Goal: Information Seeking & Learning: Compare options

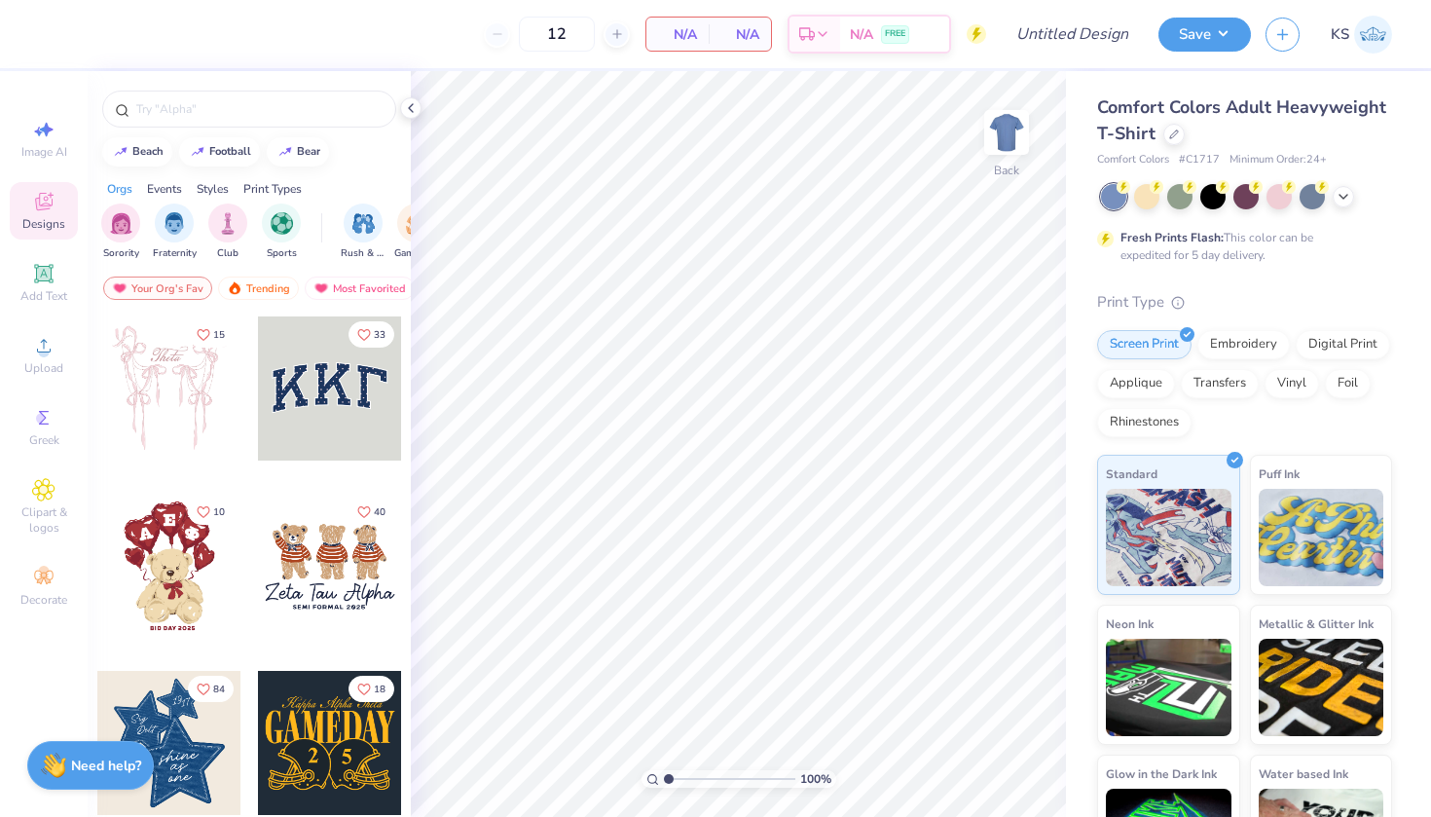
click at [1188, 137] on div "Comfort Colors Adult Heavyweight T-Shirt" at bounding box center [1244, 120] width 295 height 53
click at [1166, 136] on div at bounding box center [1173, 132] width 21 height 21
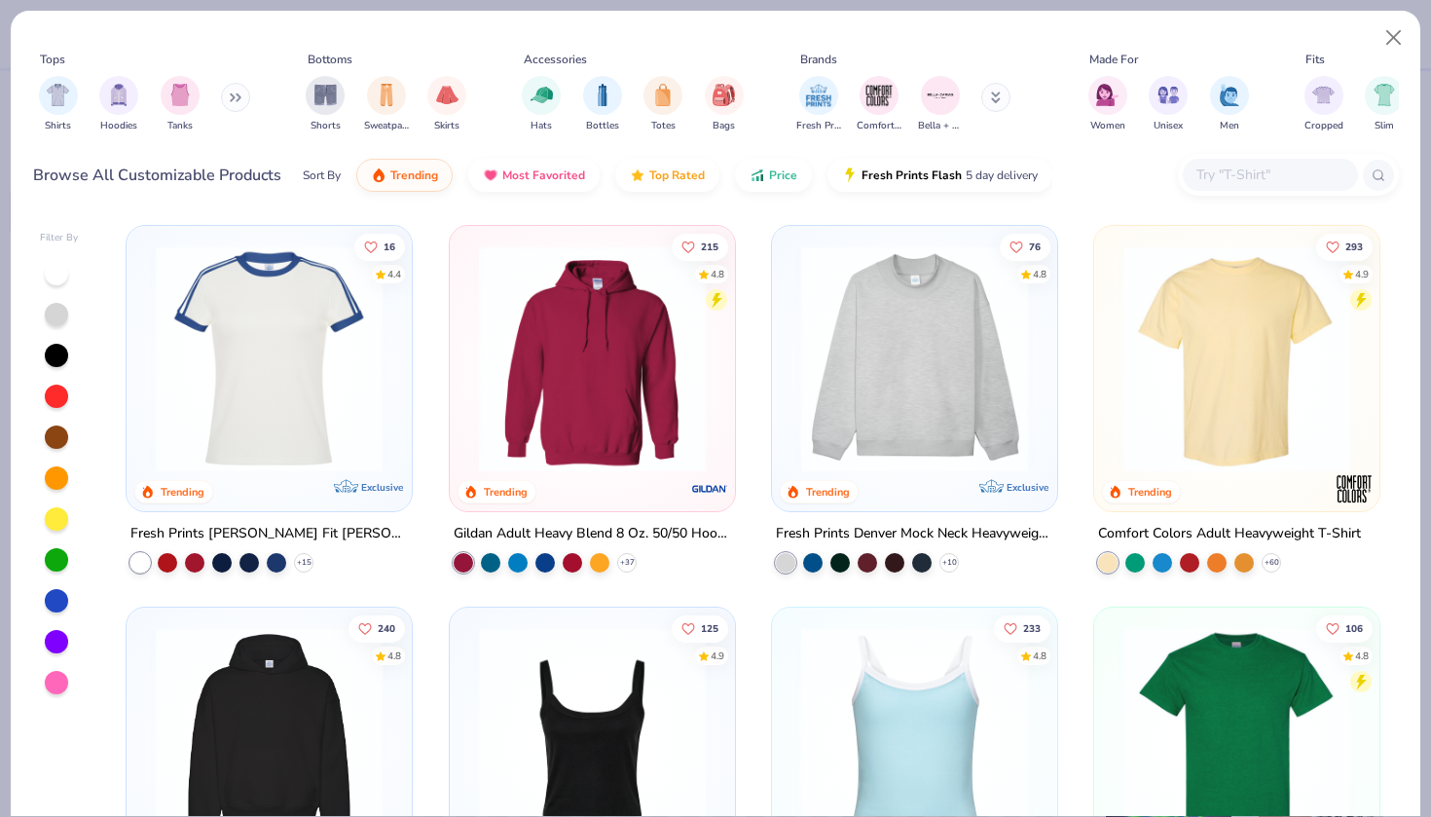
click at [1314, 177] on input "text" at bounding box center [1269, 175] width 150 height 22
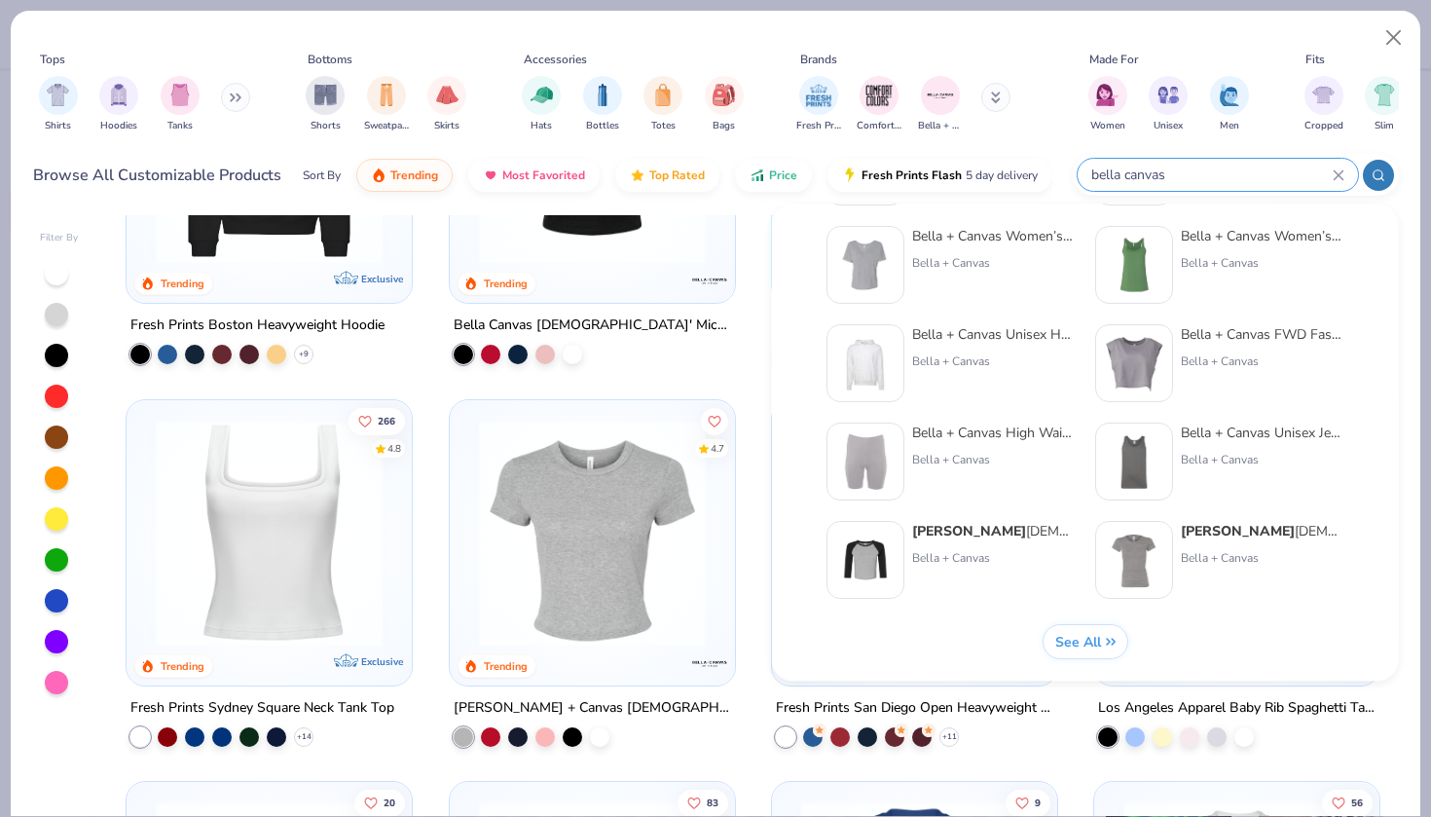
scroll to position [799, 0]
click at [1100, 641] on span "See All" at bounding box center [1077, 642] width 46 height 18
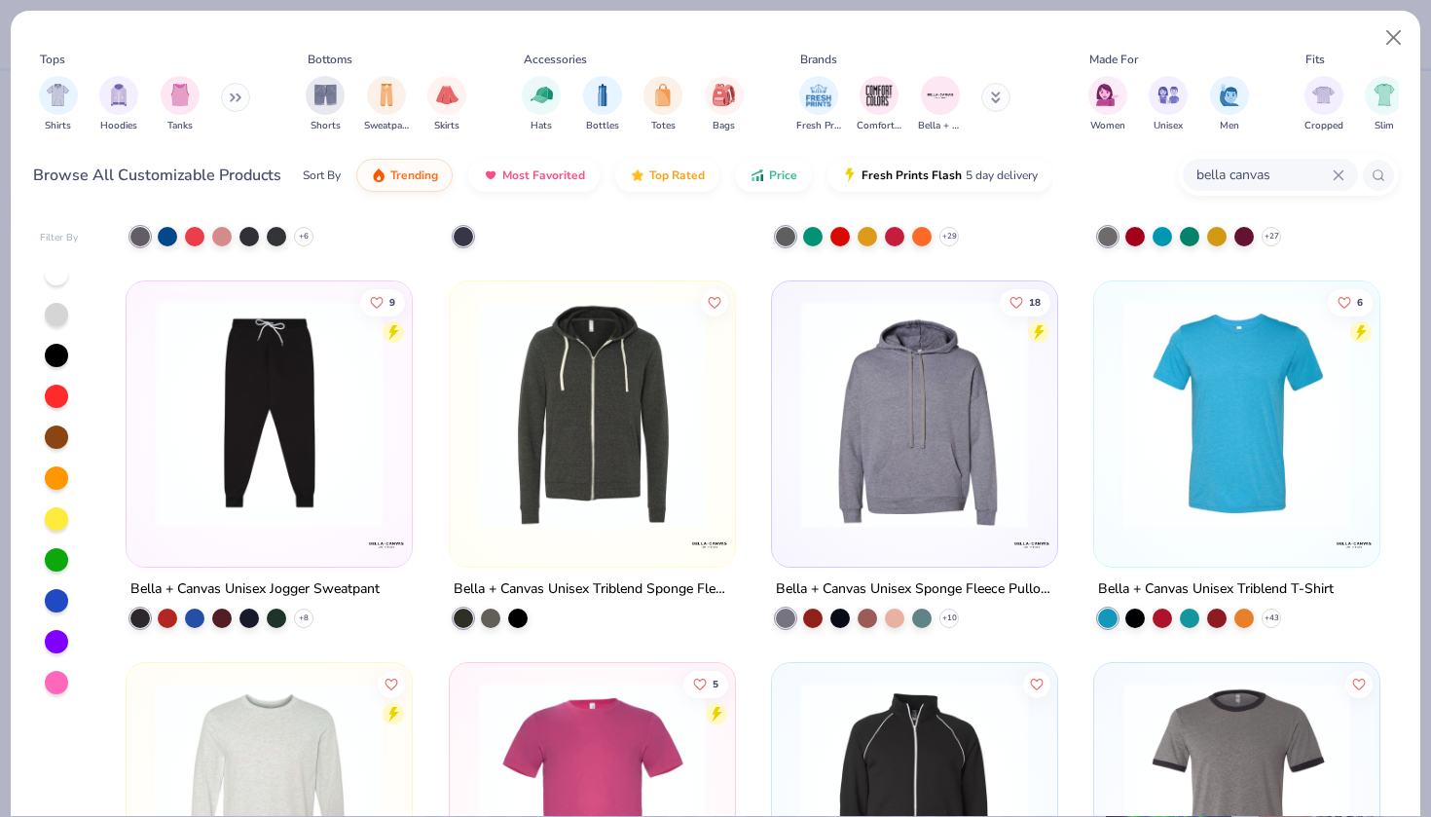
scroll to position [7194, 0]
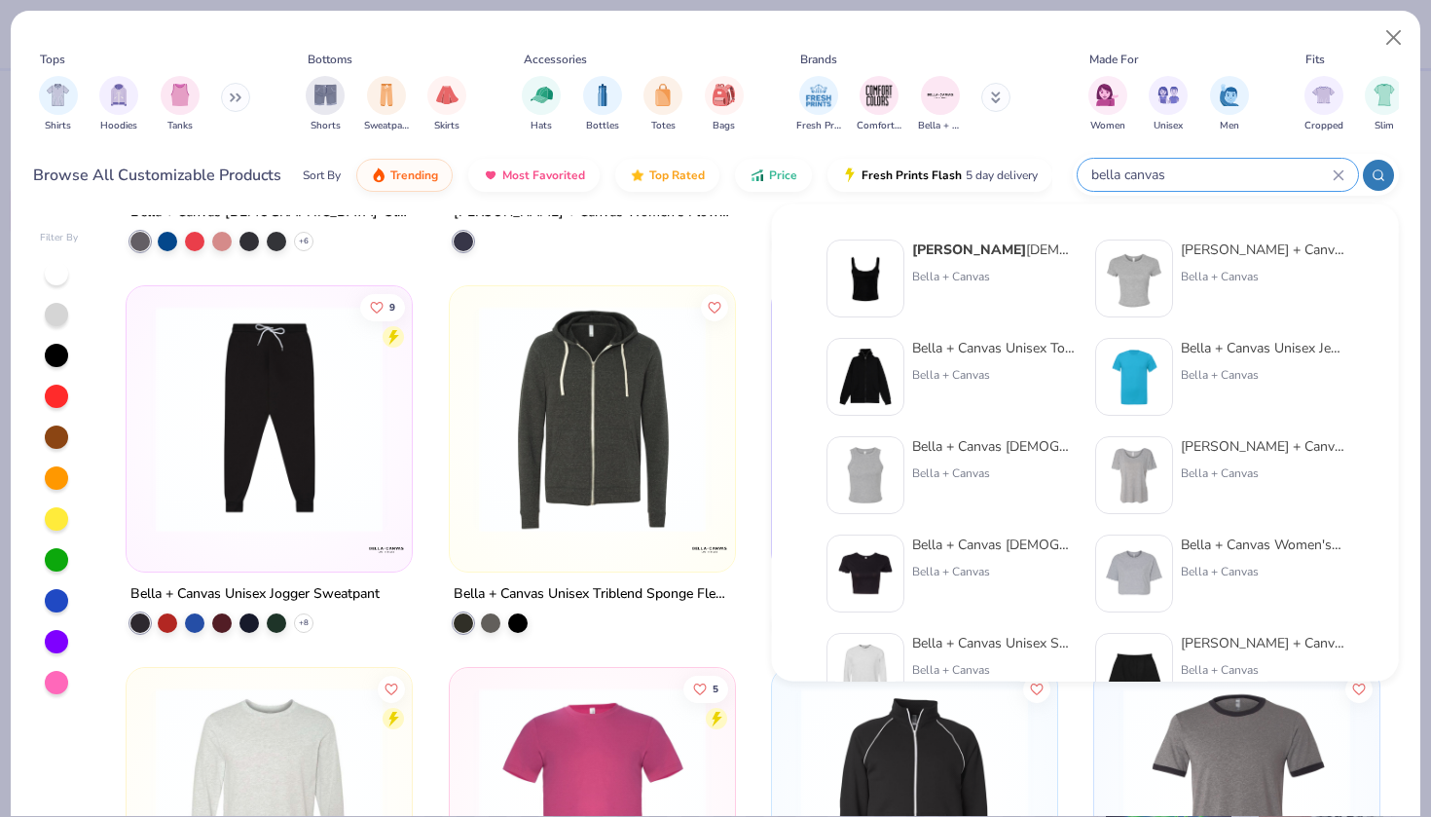
click at [1296, 175] on input "bella canvas" at bounding box center [1210, 175] width 243 height 22
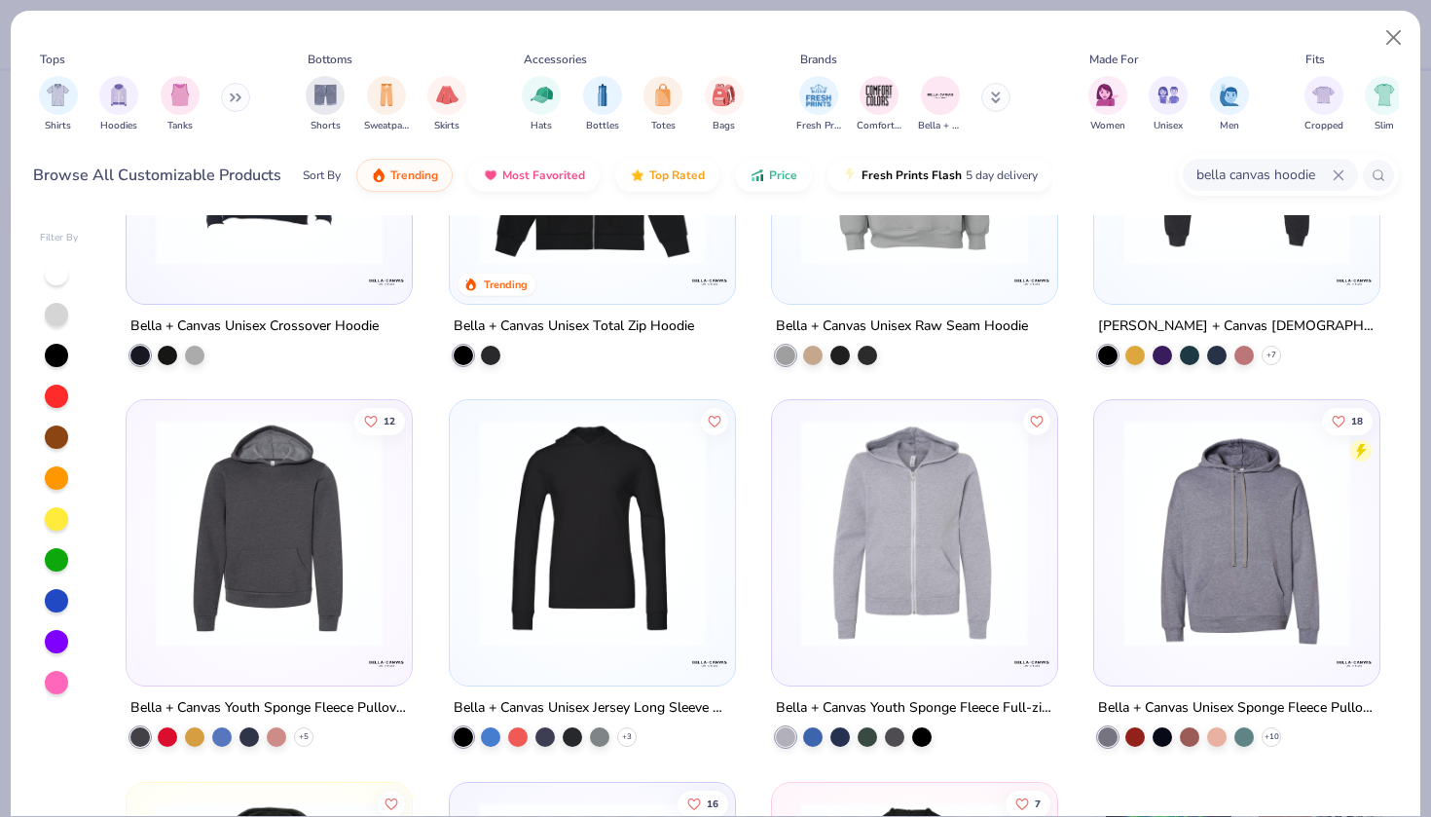
scroll to position [208, 0]
click at [260, 592] on img at bounding box center [269, 532] width 246 height 227
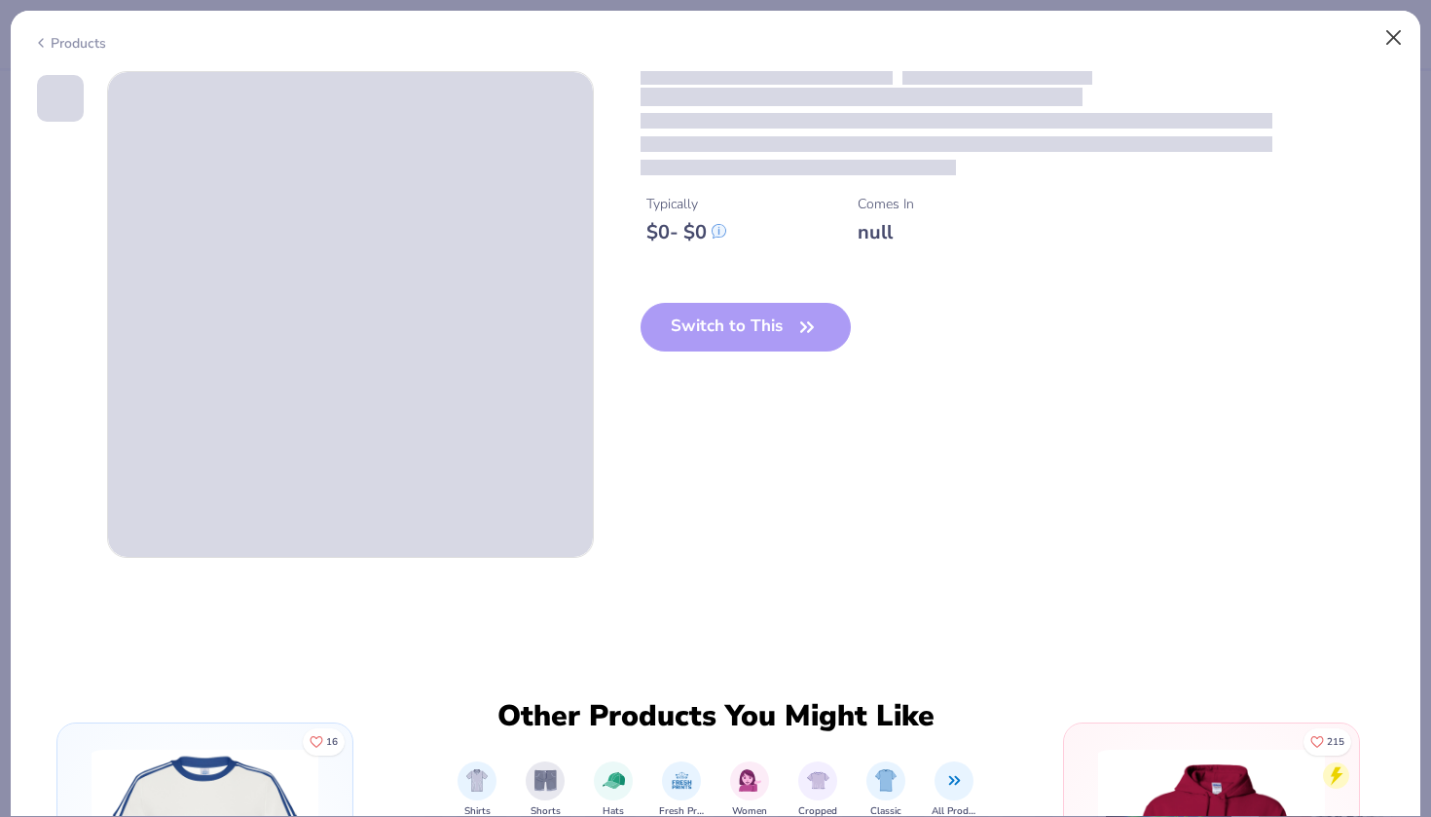
click at [1396, 41] on button "Close" at bounding box center [1393, 37] width 37 height 37
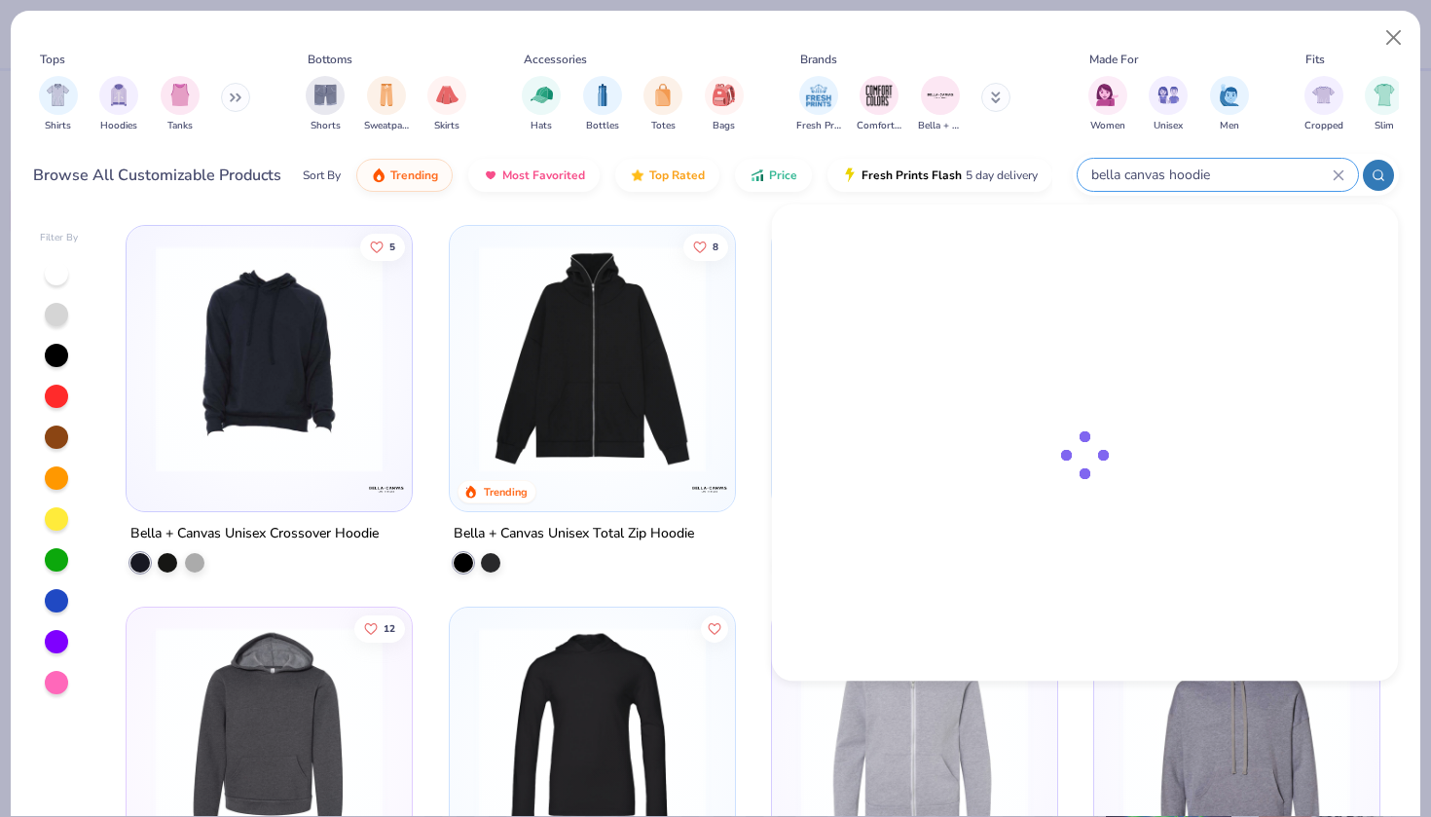
click at [1240, 185] on input "bella canvas hoodie" at bounding box center [1210, 175] width 243 height 22
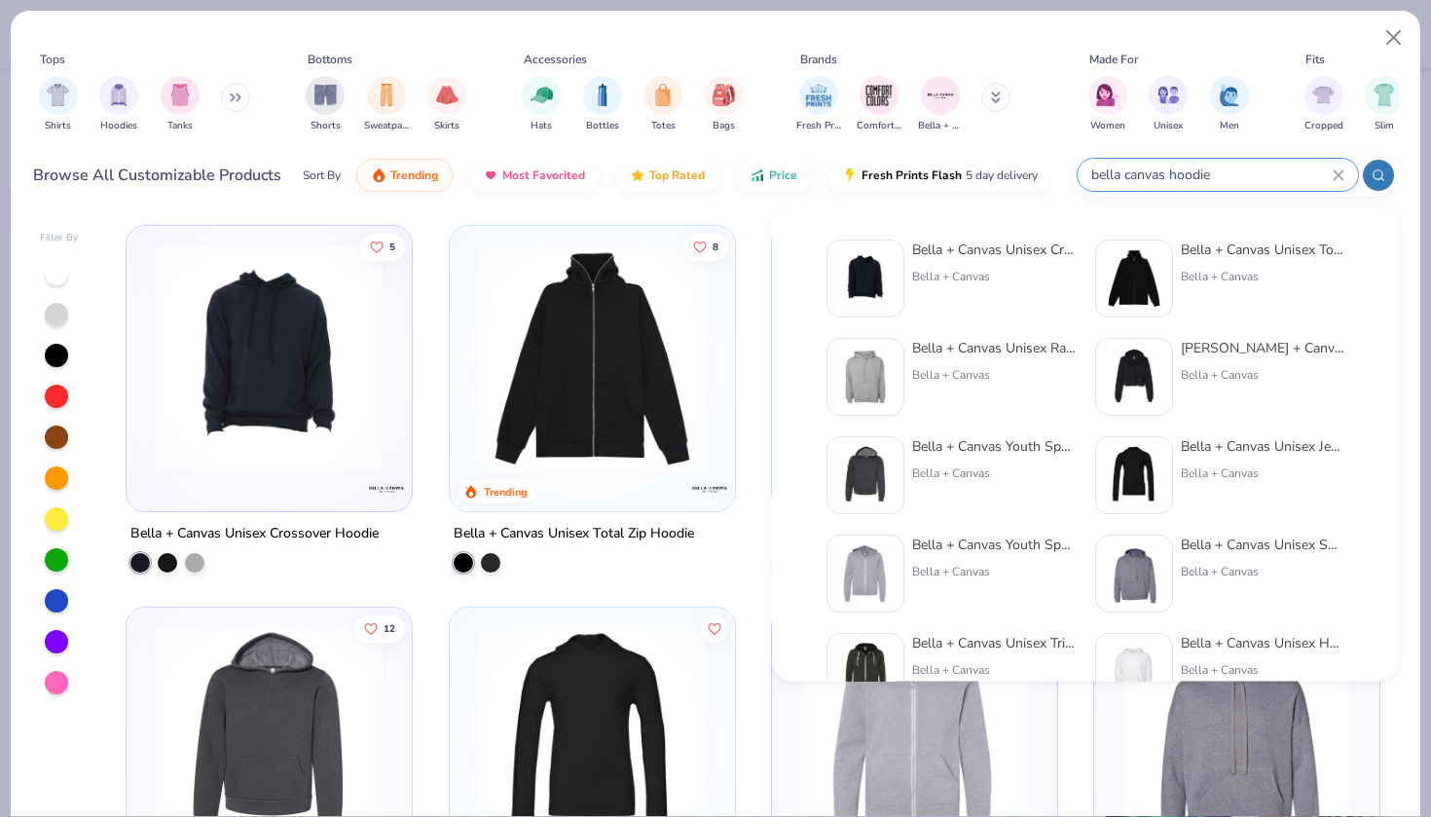
click at [1240, 185] on input "bella canvas hoodie" at bounding box center [1210, 175] width 243 height 22
click at [1336, 178] on icon at bounding box center [1339, 175] width 12 height 12
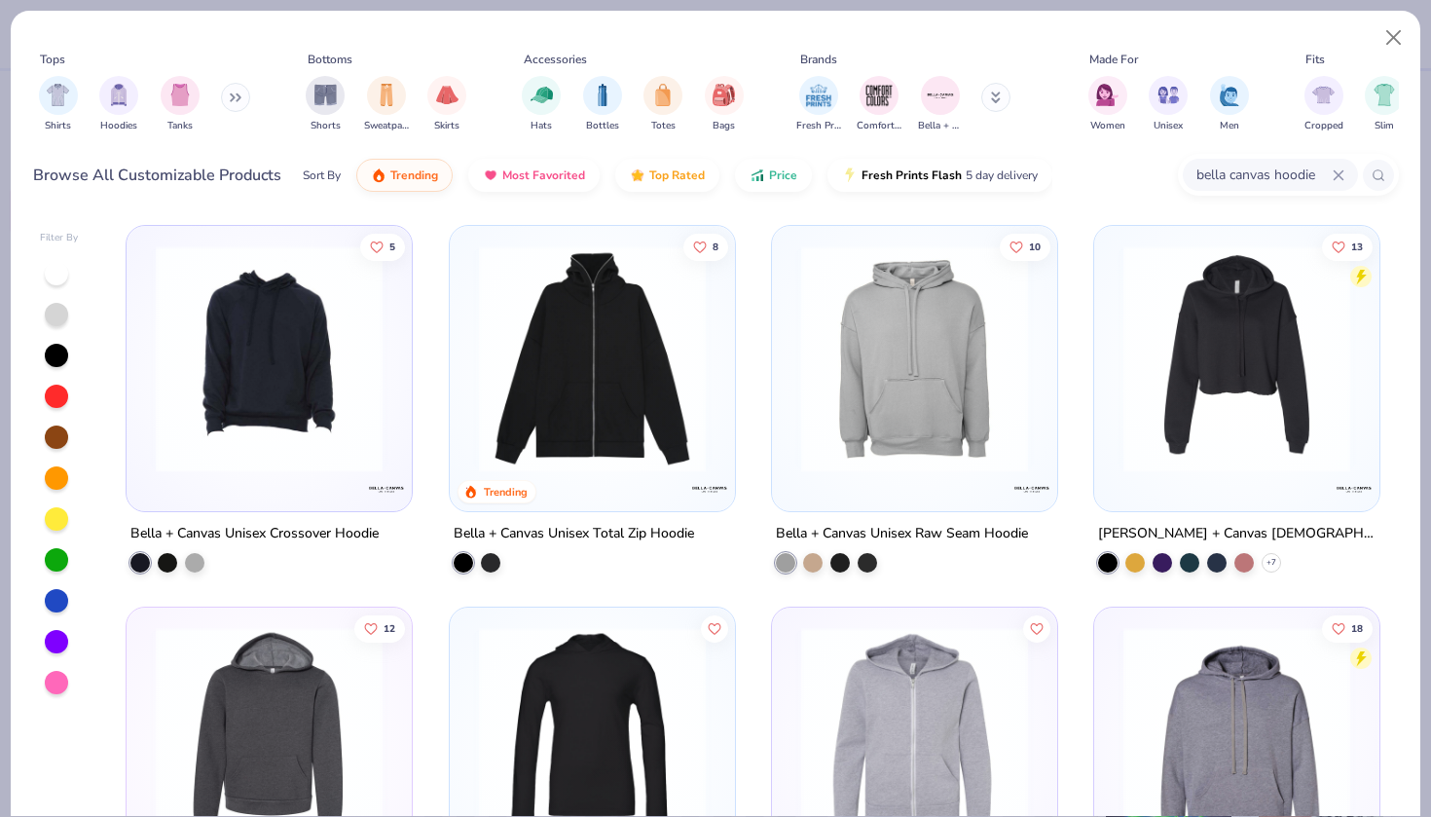
click at [1293, 176] on input "bella canvas hoodie" at bounding box center [1263, 175] width 138 height 22
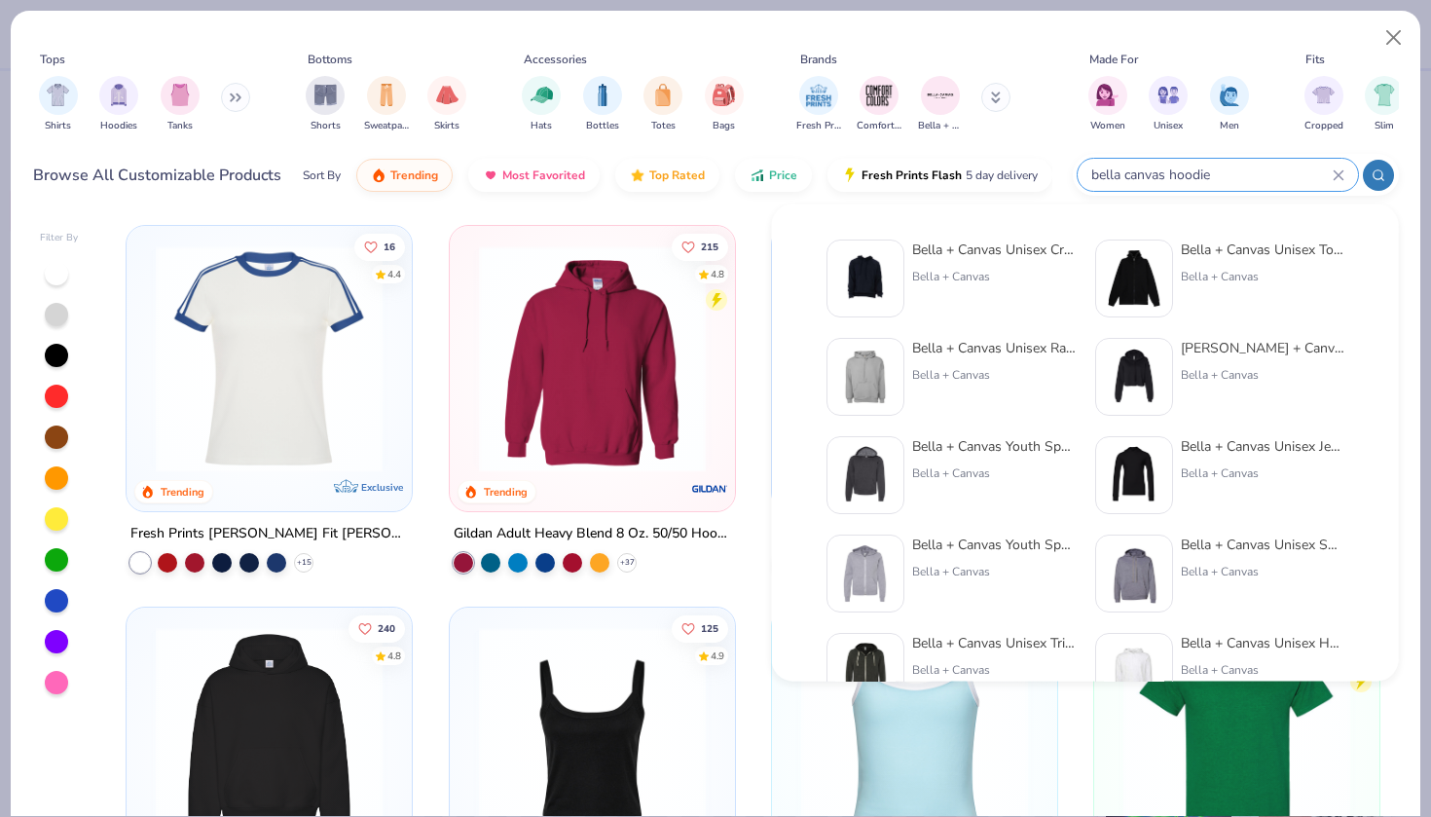
click at [1342, 178] on icon at bounding box center [1339, 175] width 12 height 12
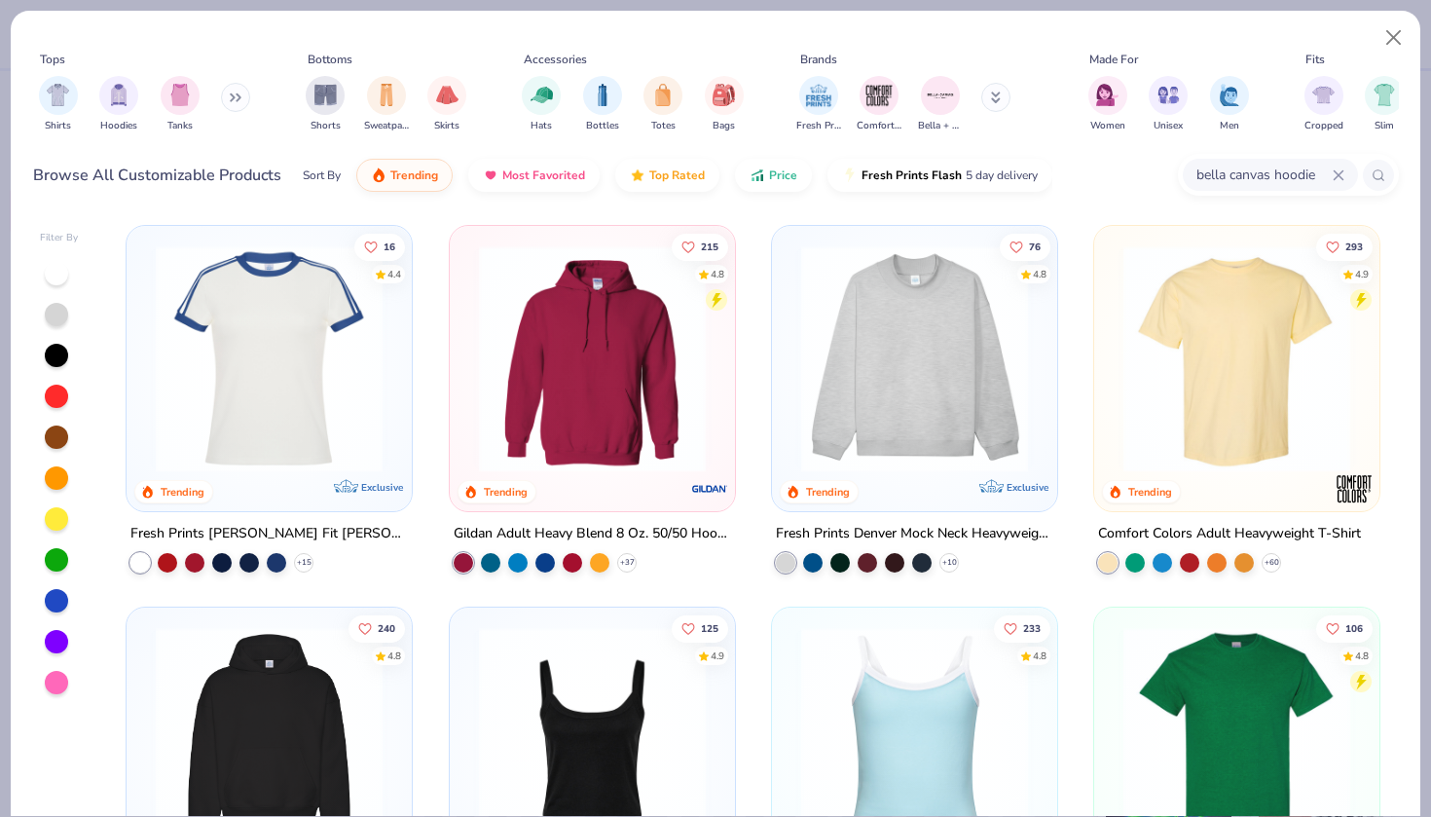
click at [1313, 180] on input "bella canvas hoodie" at bounding box center [1263, 175] width 138 height 22
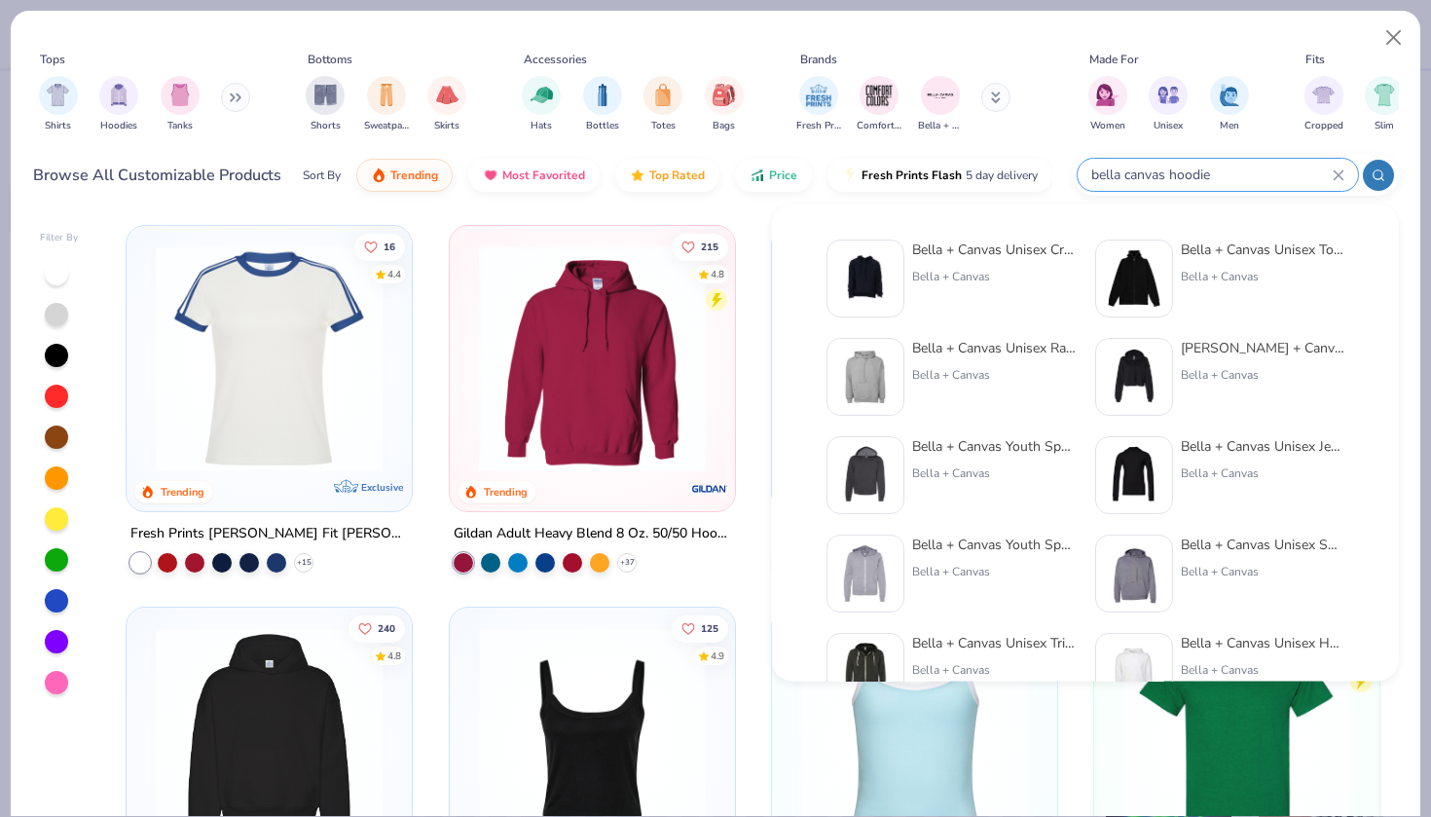
drag, startPoint x: 1174, startPoint y: 159, endPoint x: 1245, endPoint y: 159, distance: 71.1
click at [1245, 159] on div "bella canvas hoodie" at bounding box center [1218, 175] width 280 height 32
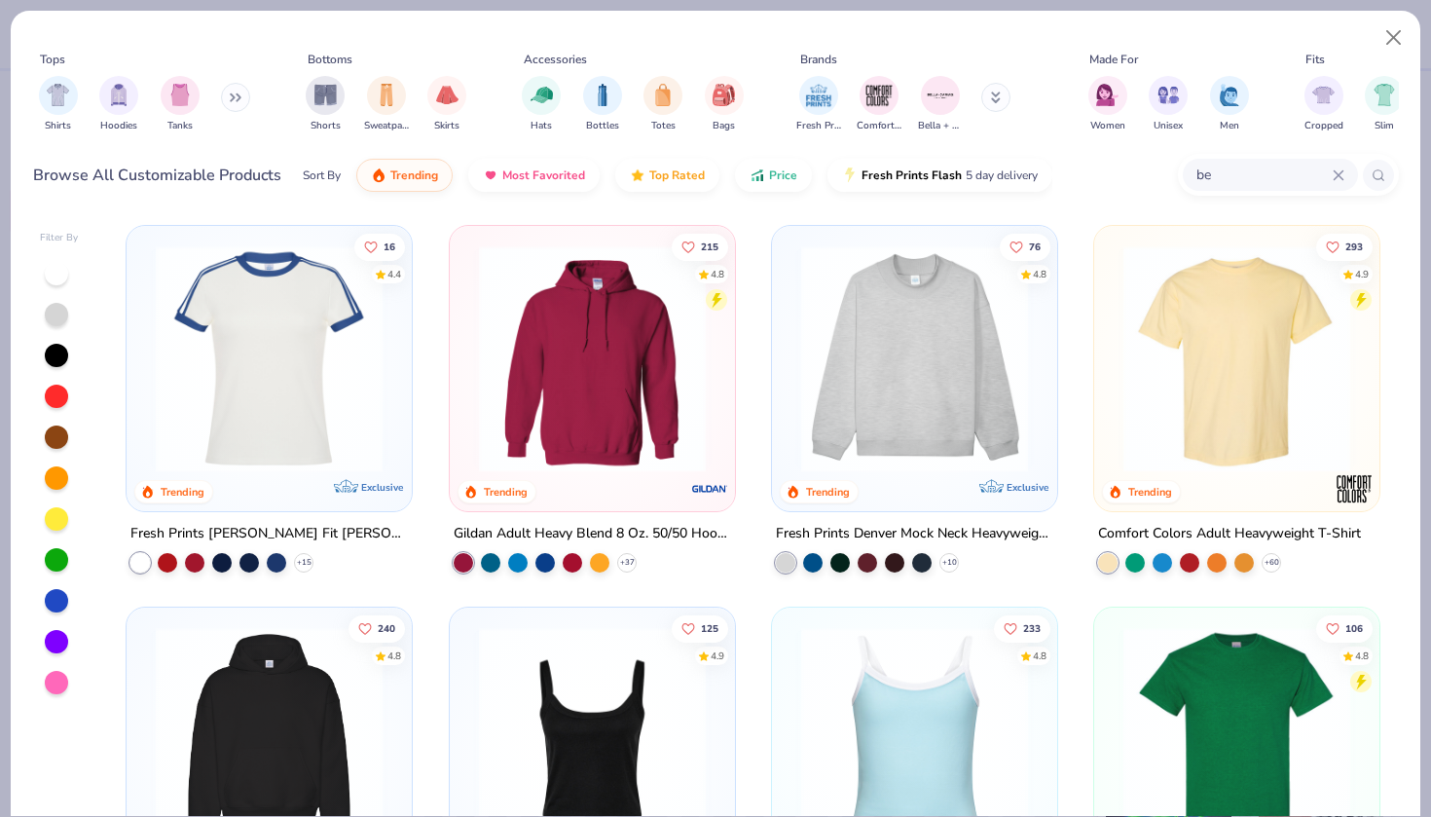
type input "b"
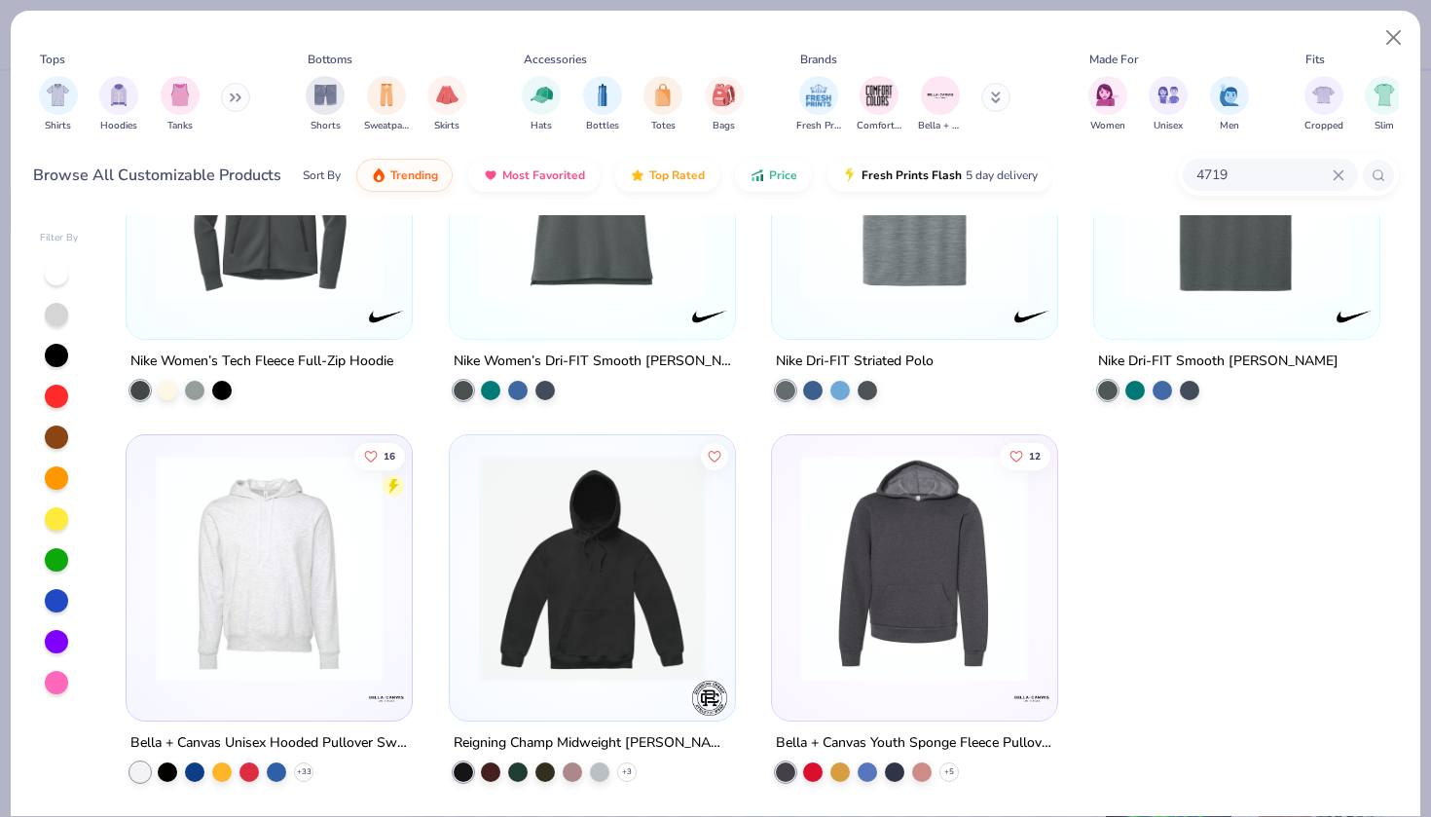
scroll to position [172, 0]
click at [234, 624] on img at bounding box center [269, 568] width 246 height 227
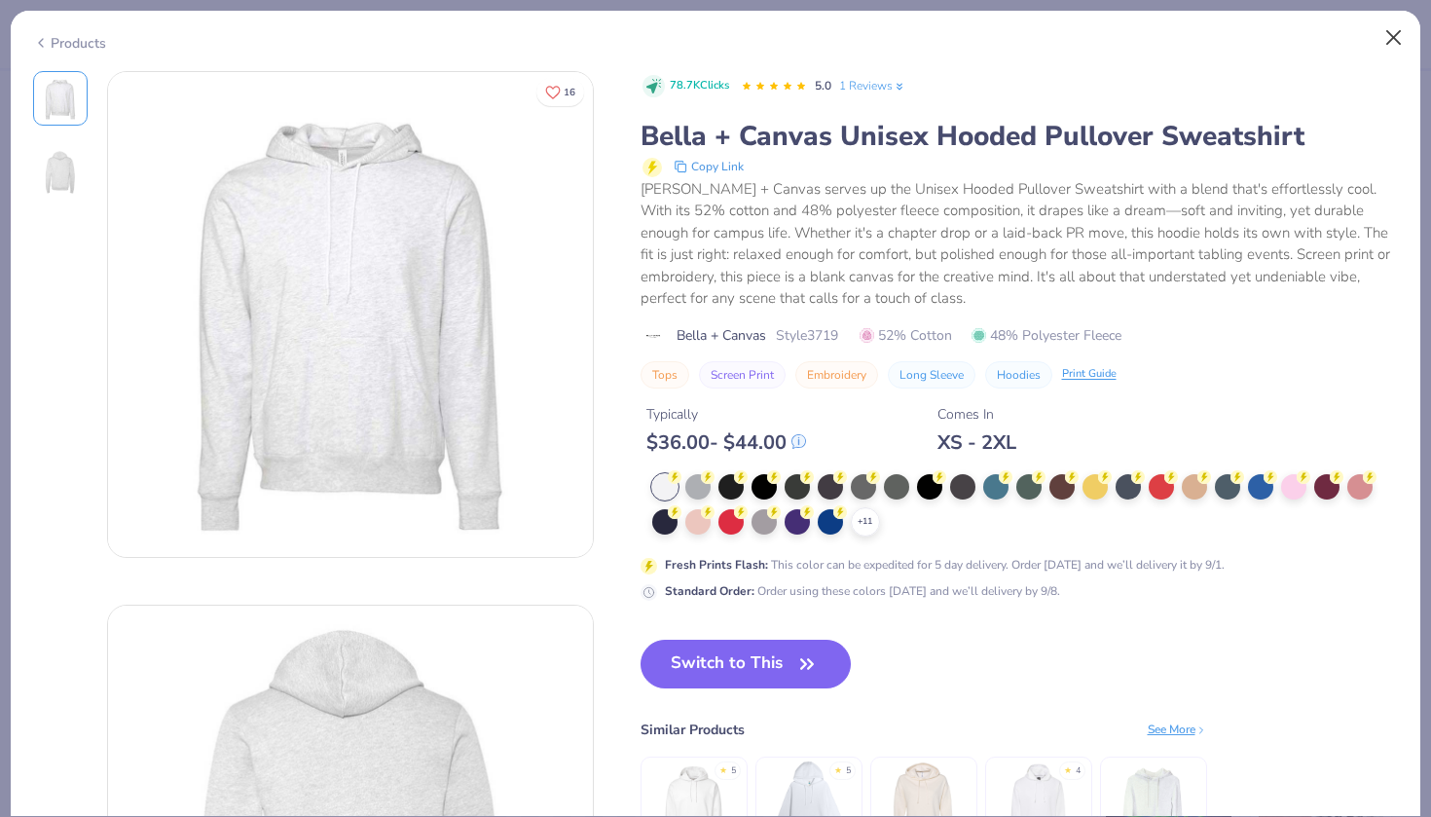
click at [1389, 37] on button "Close" at bounding box center [1393, 37] width 37 height 37
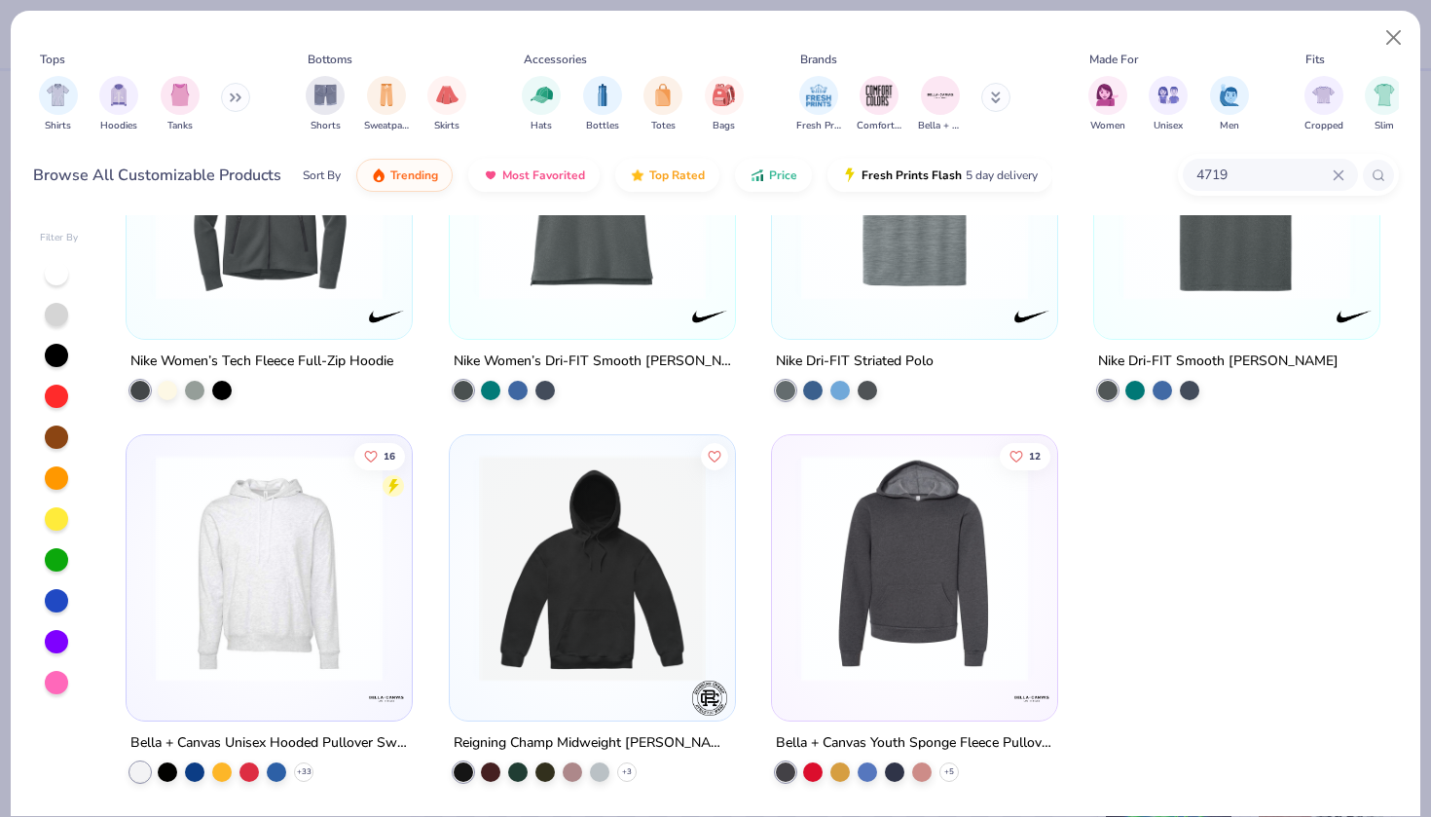
click at [1261, 180] on input "4719" at bounding box center [1263, 175] width 138 height 22
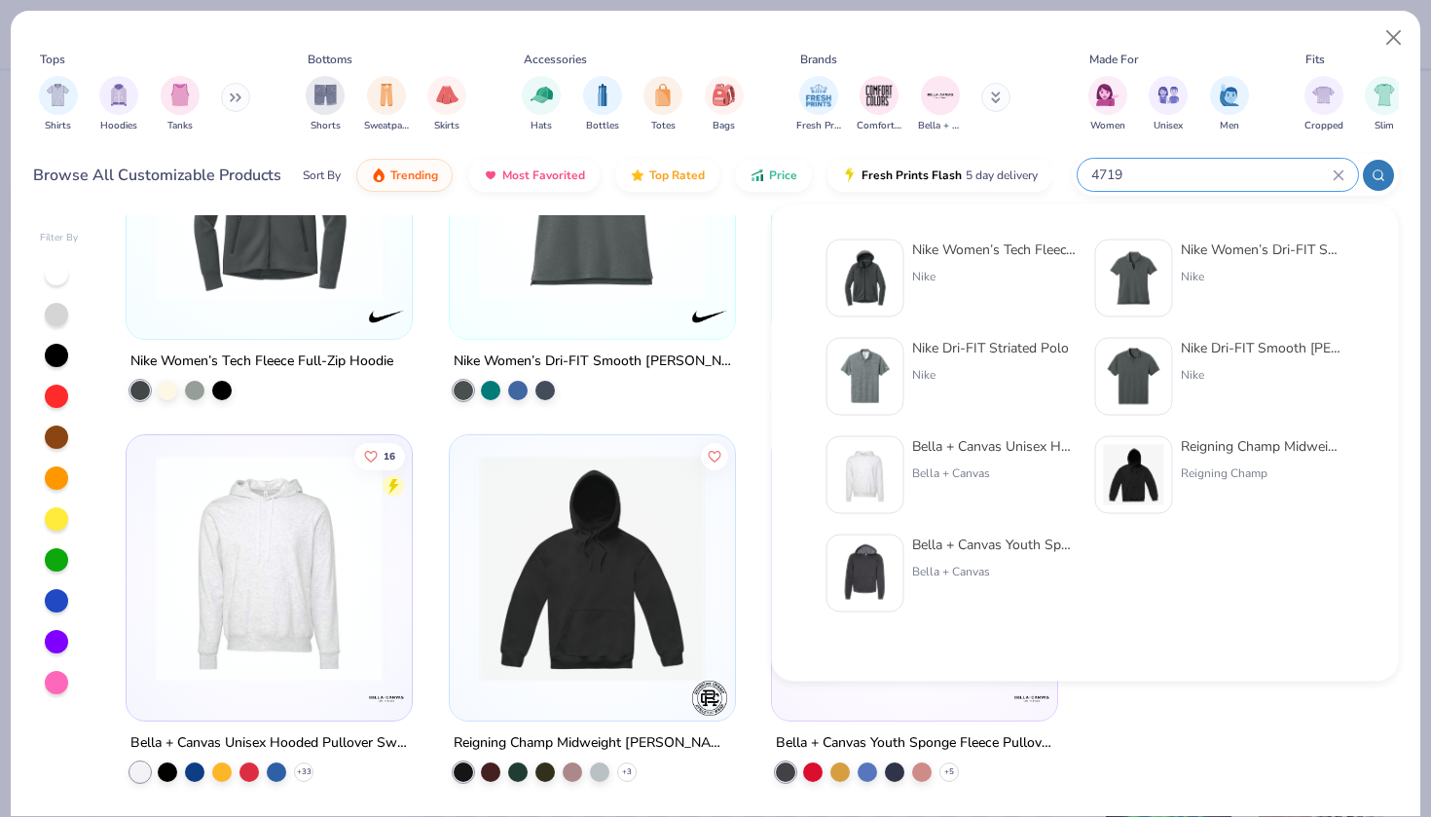
click at [1261, 180] on input "4719" at bounding box center [1210, 175] width 243 height 22
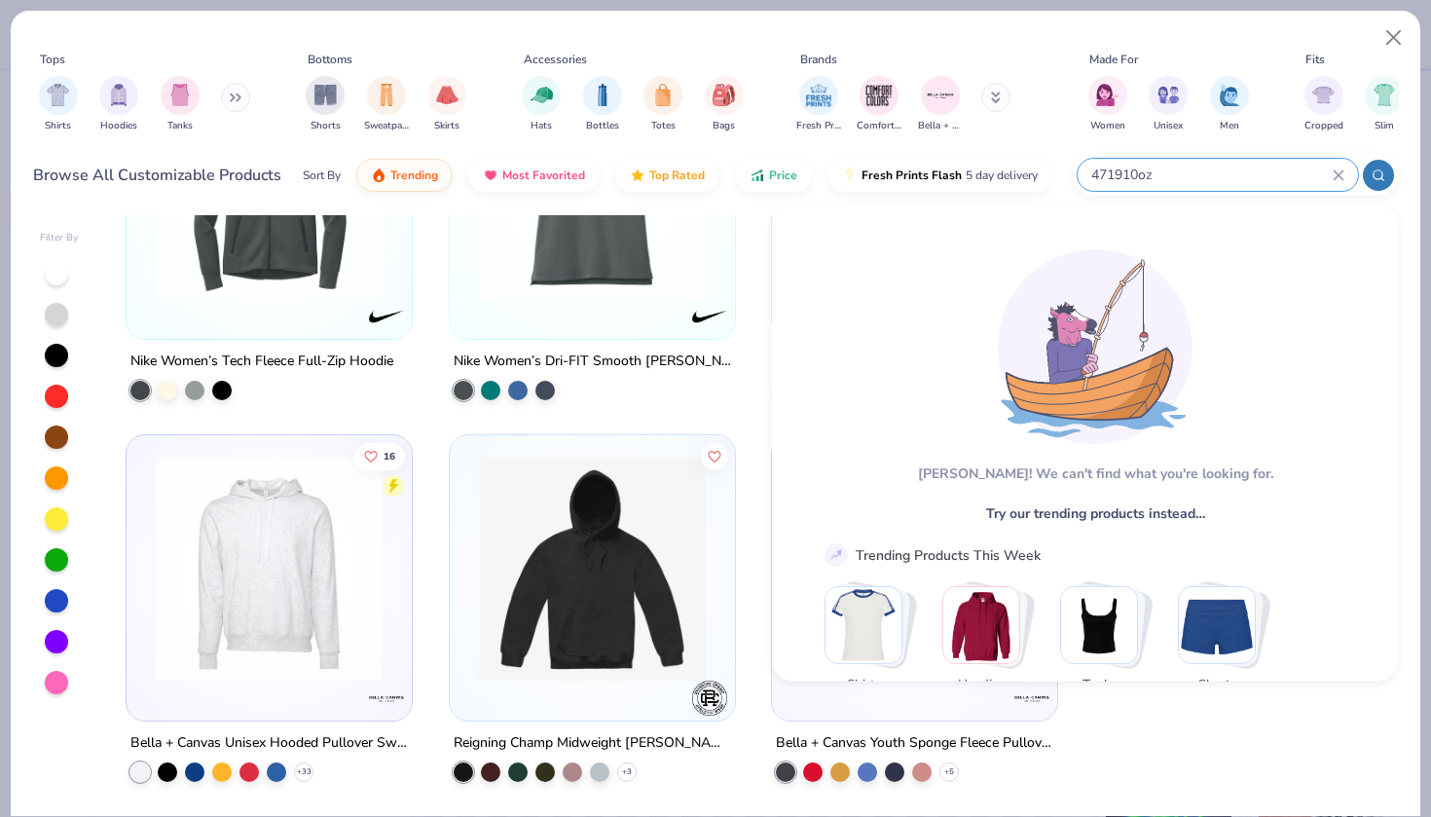
click at [1122, 173] on input "471910oz" at bounding box center [1210, 175] width 243 height 22
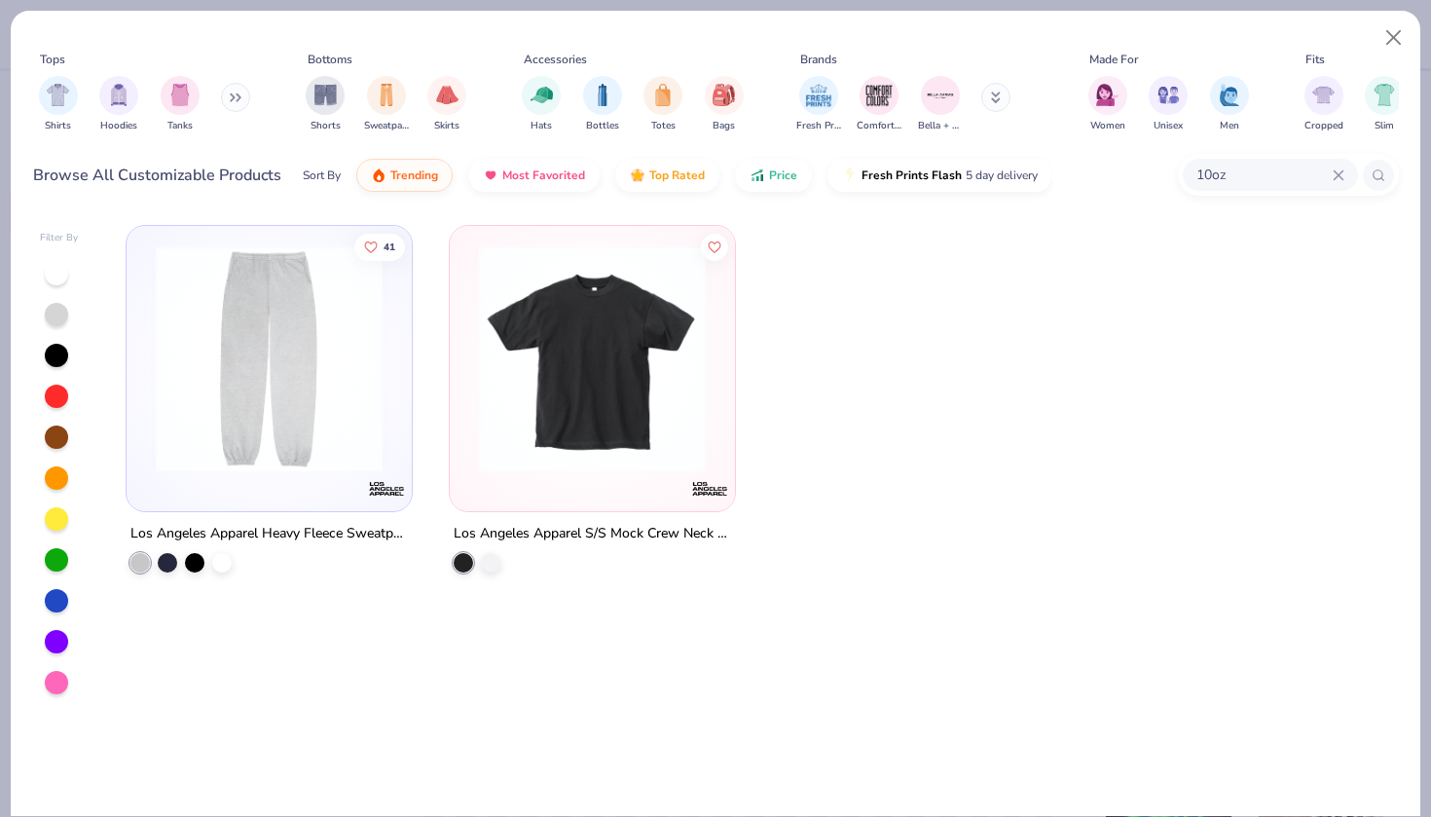
click at [1261, 169] on input "10oz" at bounding box center [1263, 175] width 138 height 22
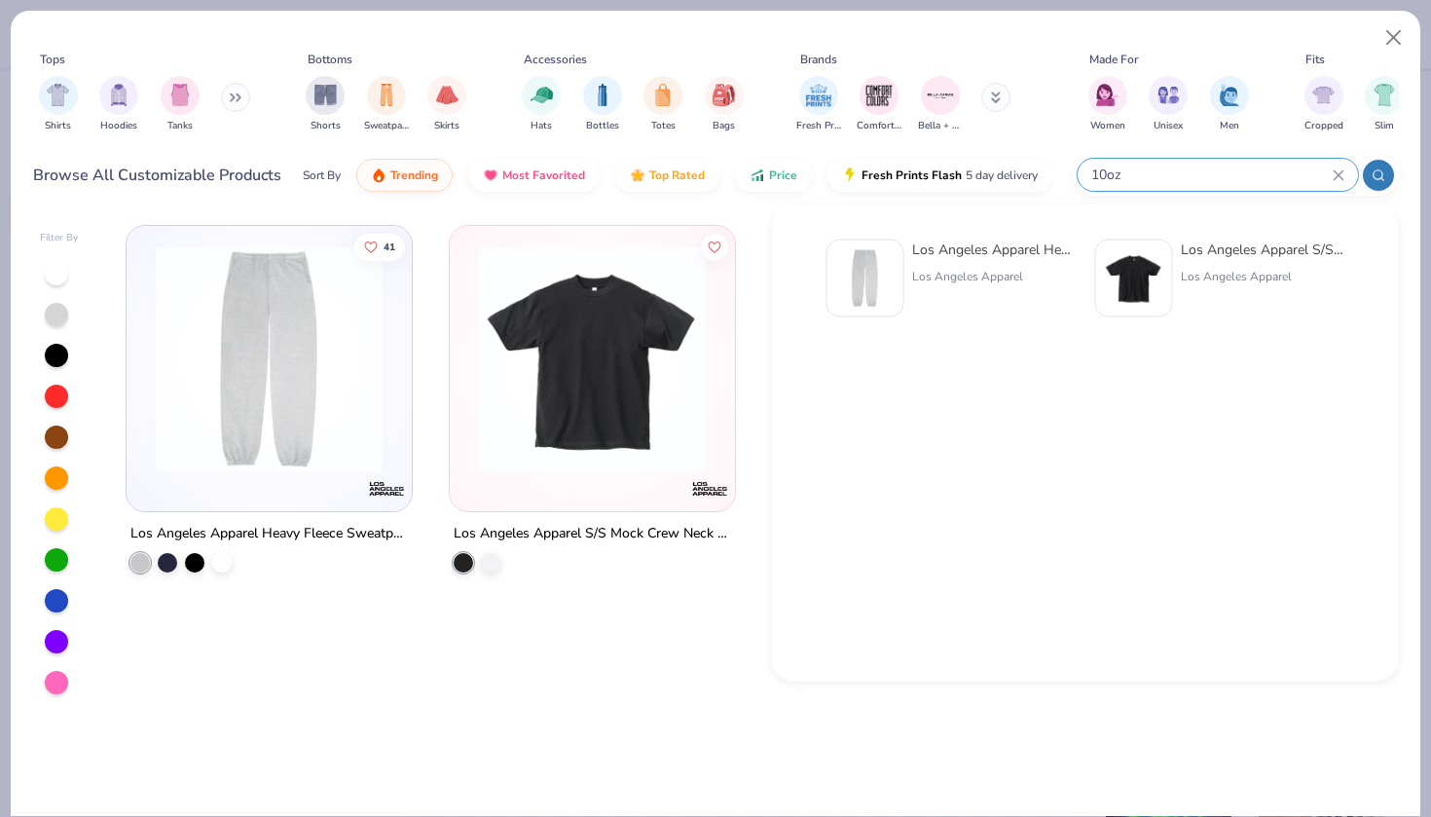
click at [1261, 169] on input "10oz" at bounding box center [1210, 175] width 243 height 22
type input "1"
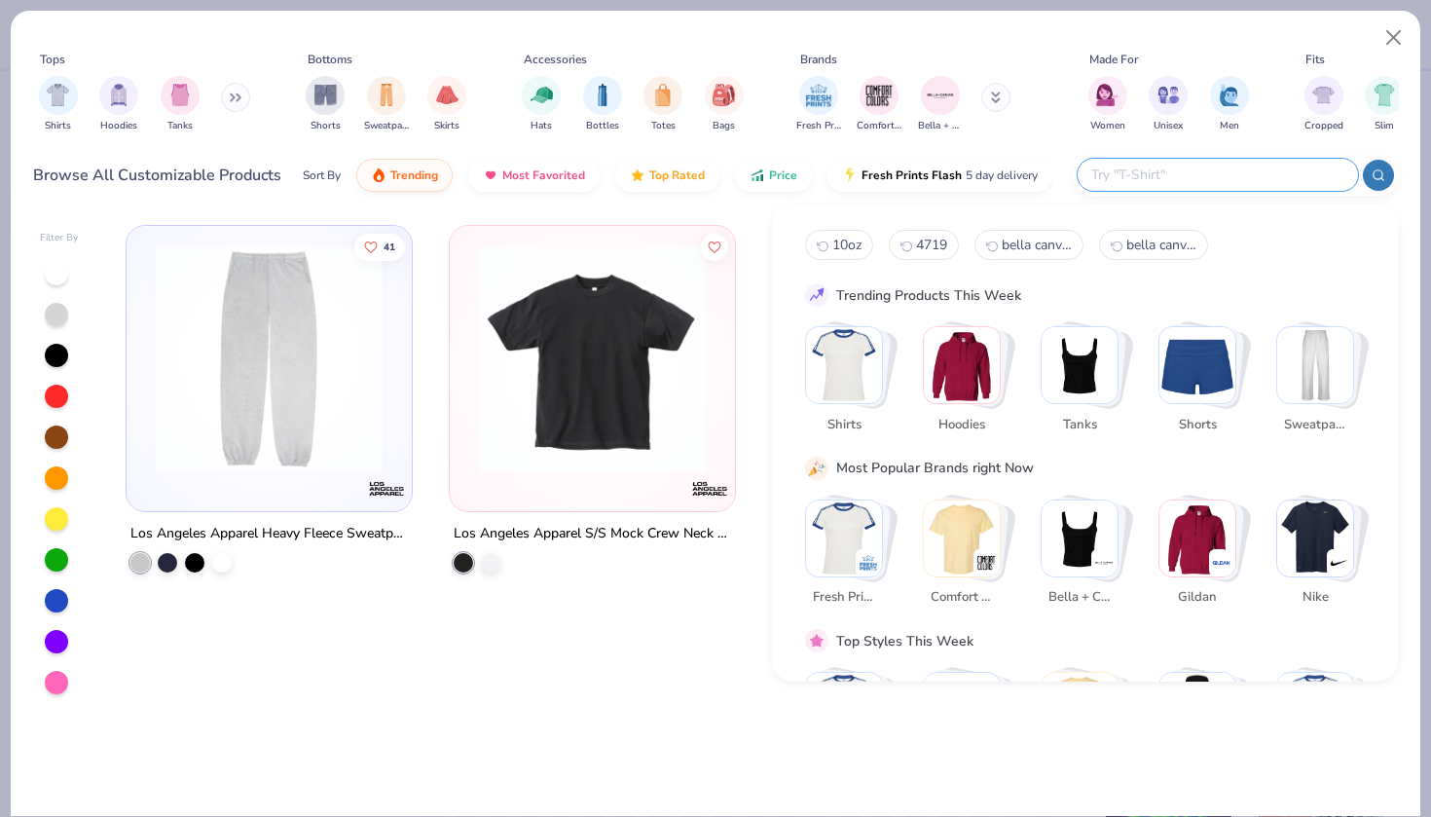
click at [928, 242] on span "4719" at bounding box center [931, 245] width 31 height 18
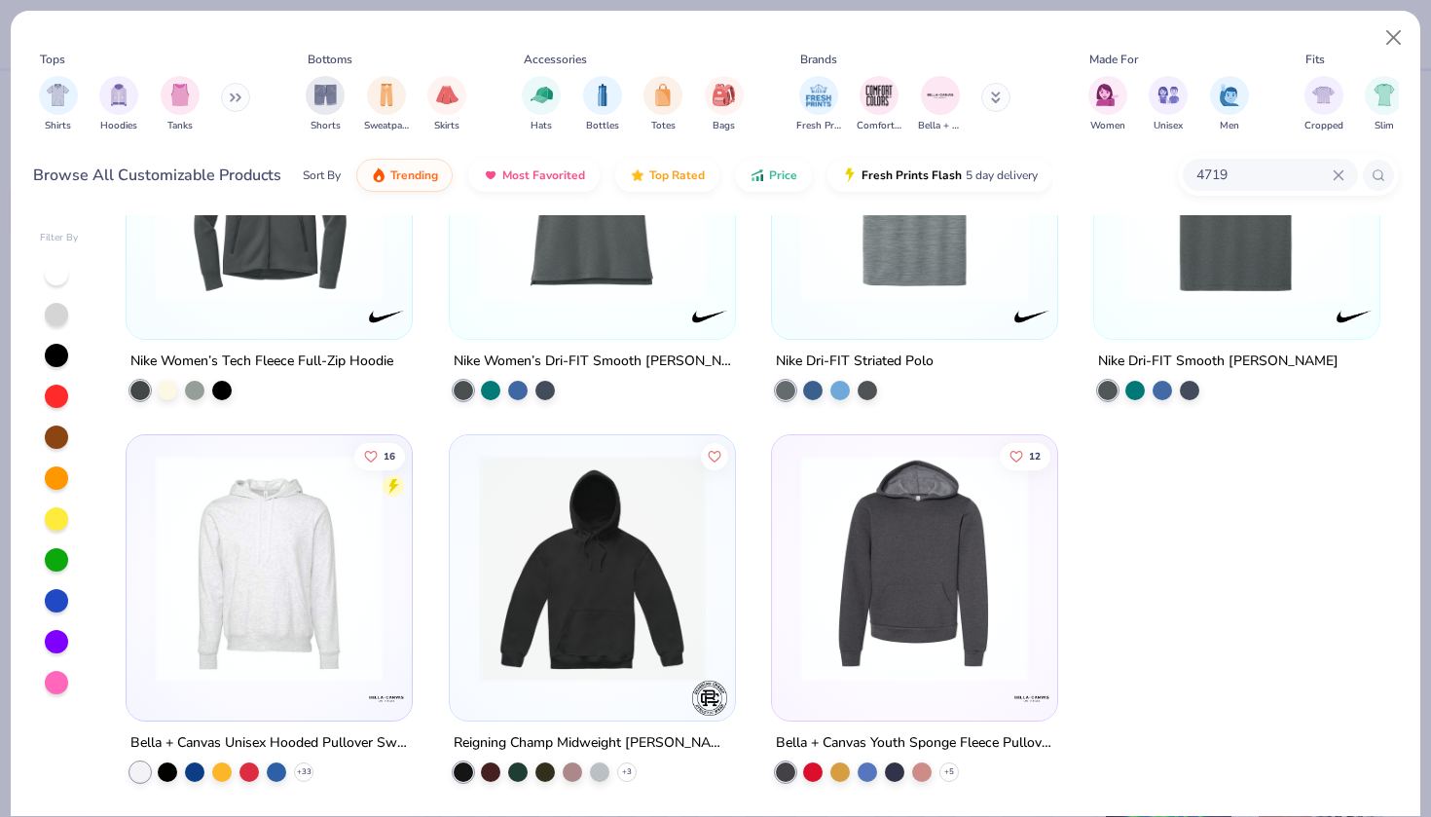
scroll to position [172, 0]
click at [283, 607] on img at bounding box center [269, 568] width 246 height 227
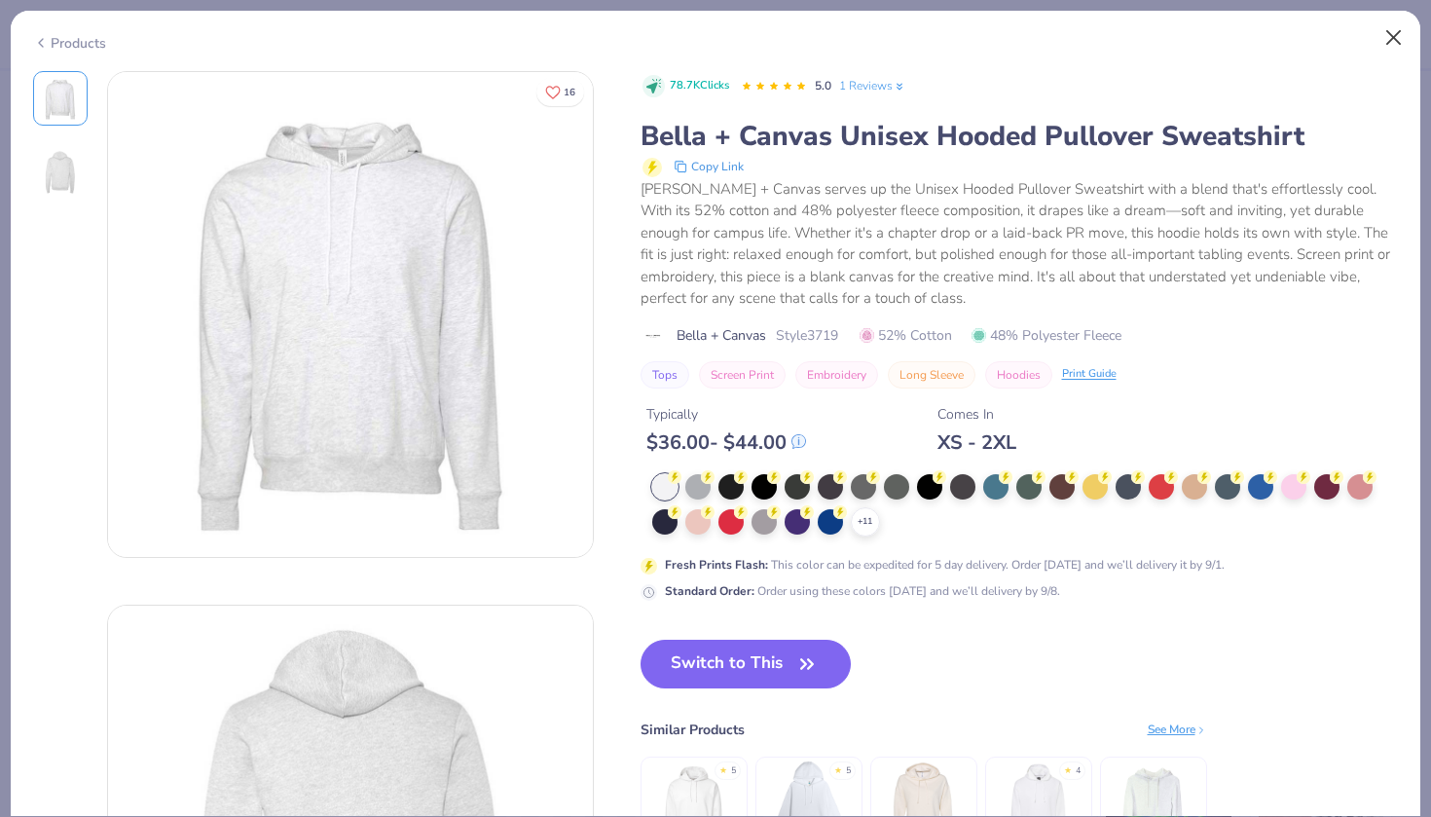
click at [1392, 37] on button "Close" at bounding box center [1393, 37] width 37 height 37
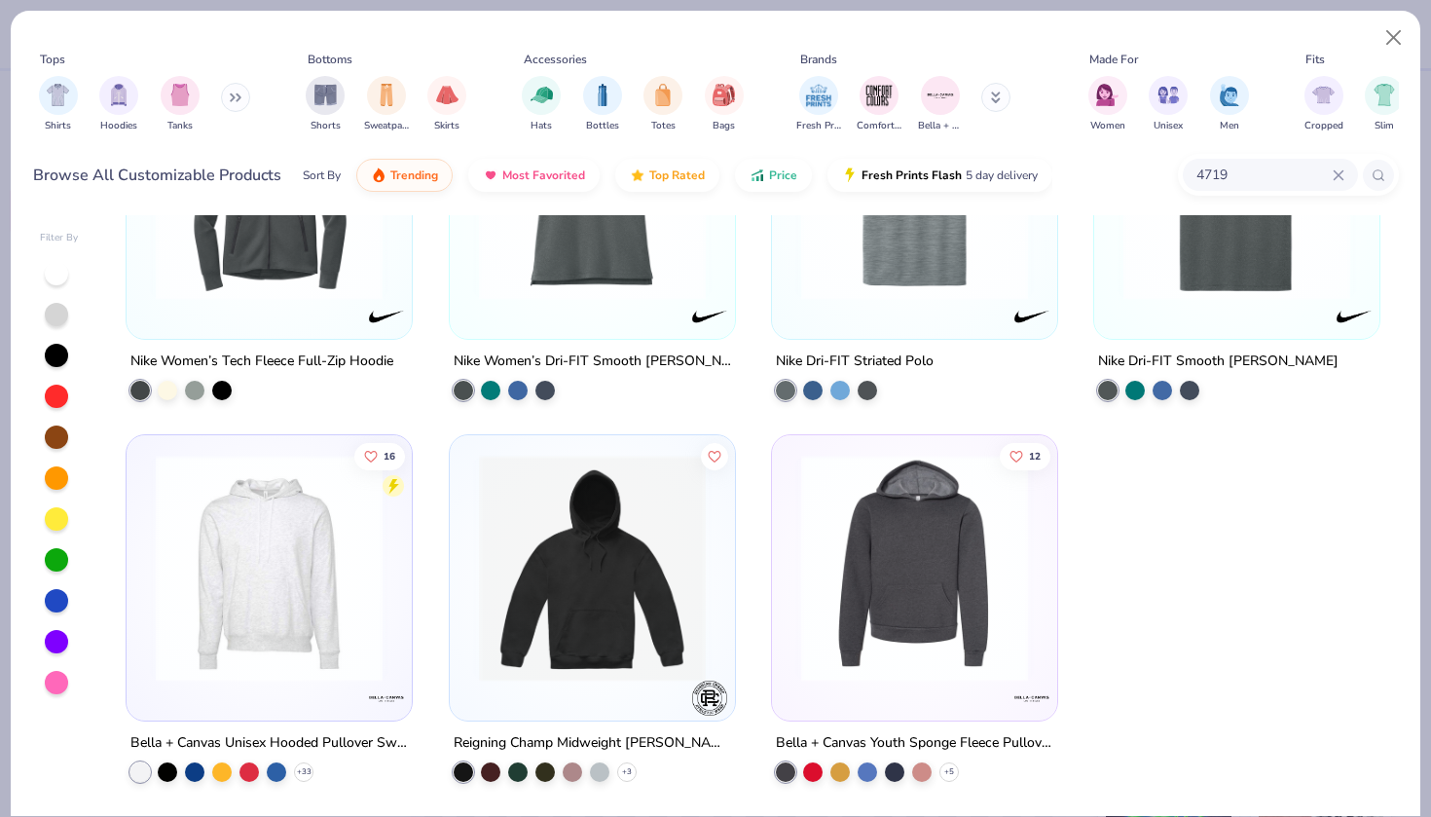
click at [1278, 172] on input "4719" at bounding box center [1263, 175] width 138 height 22
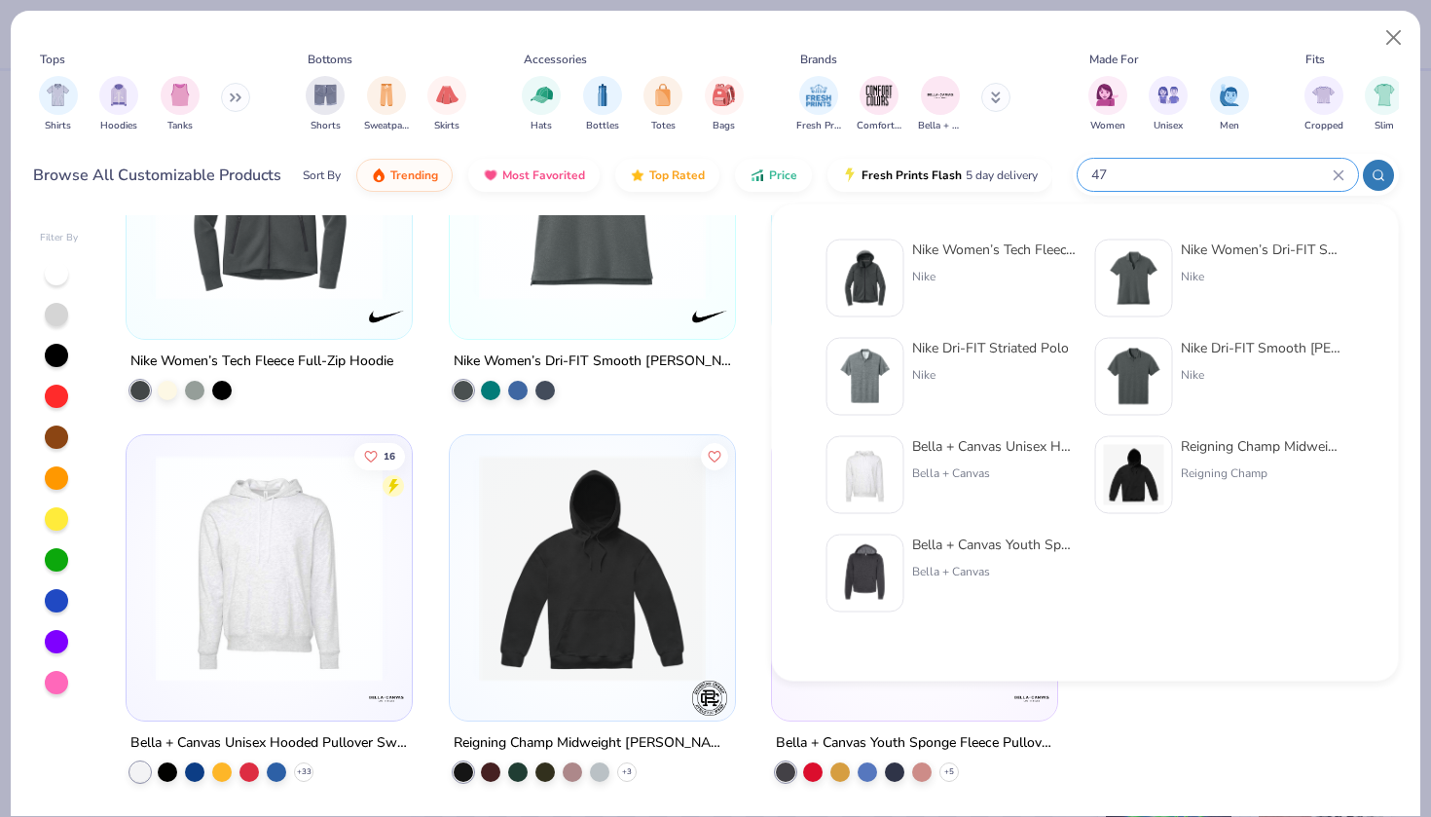
type input "4"
type input "heavyweight pullover hoodie"
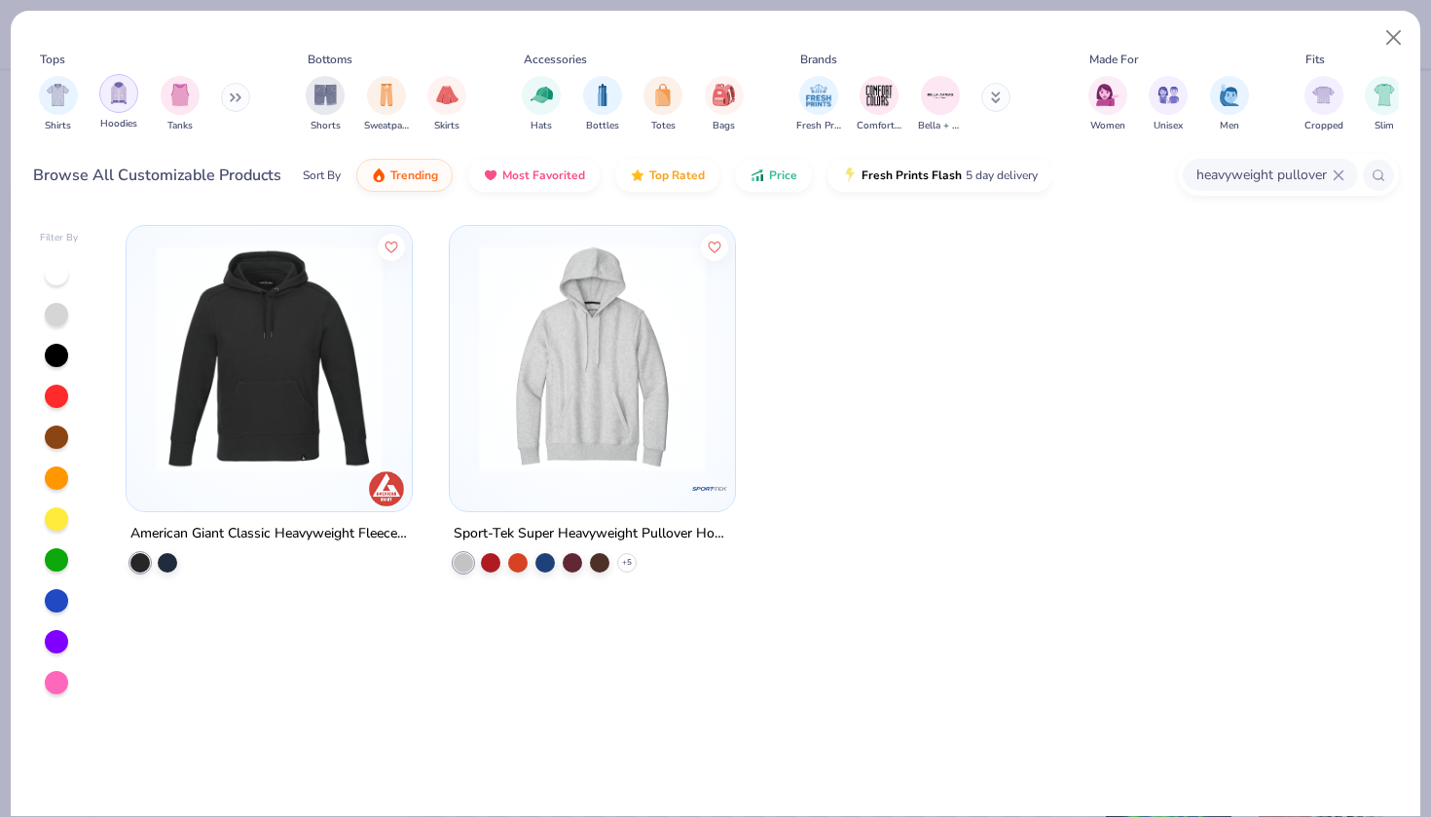
click at [112, 86] on img "filter for Hoodies" at bounding box center [118, 93] width 21 height 22
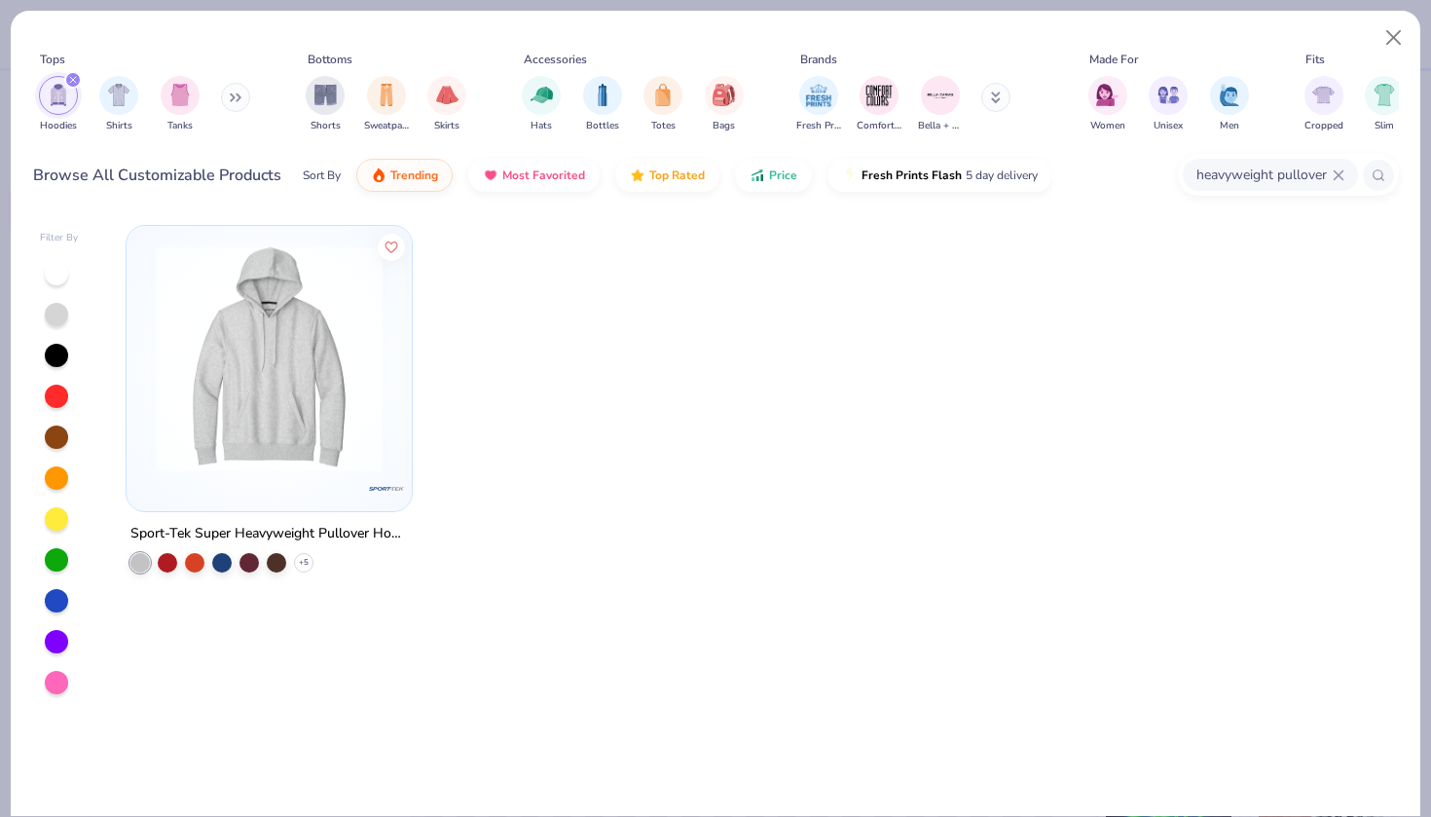
click at [1335, 177] on icon at bounding box center [1339, 175] width 12 height 12
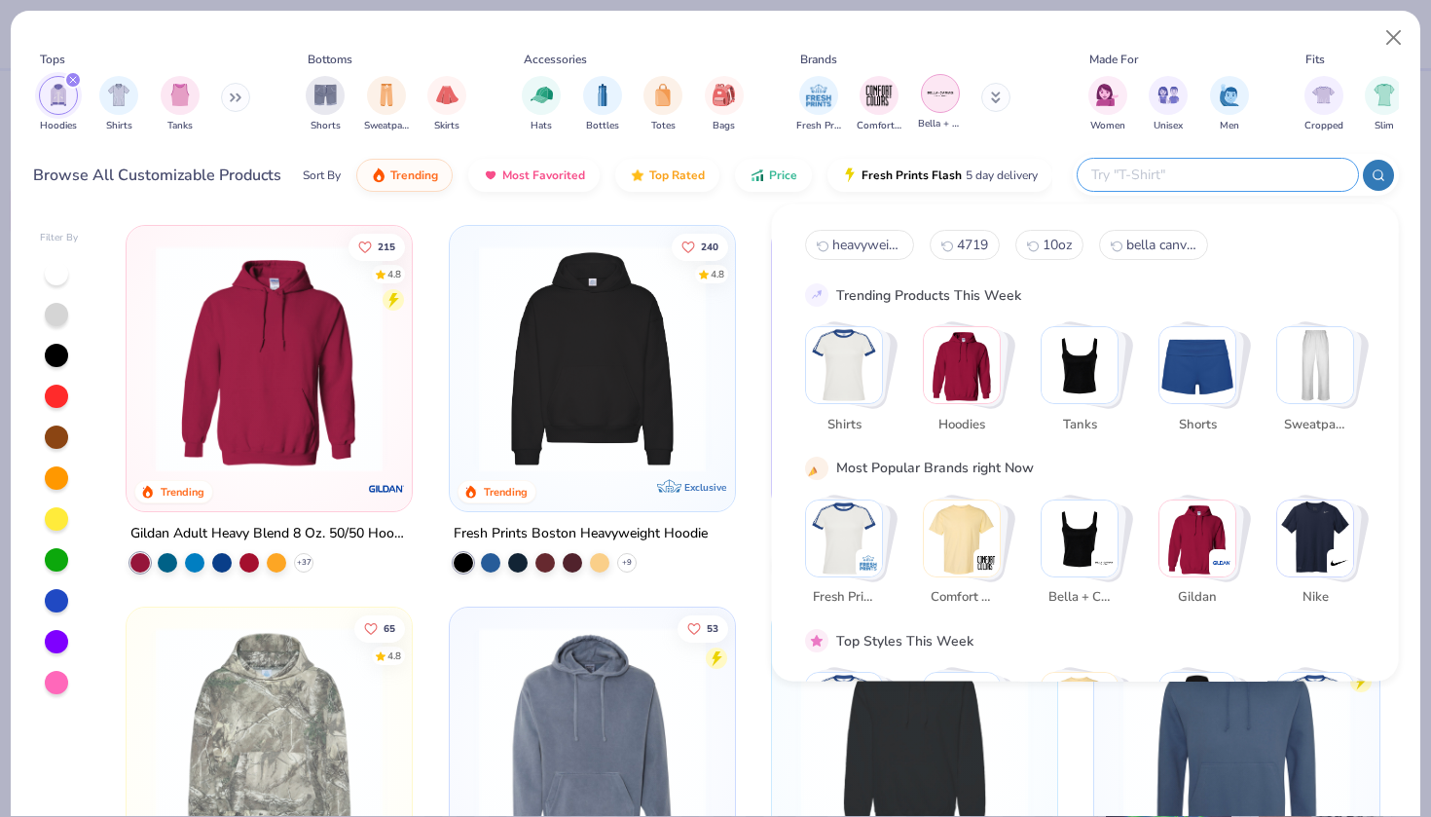
click at [939, 91] on img "filter for Bella + Canvas" at bounding box center [940, 93] width 29 height 29
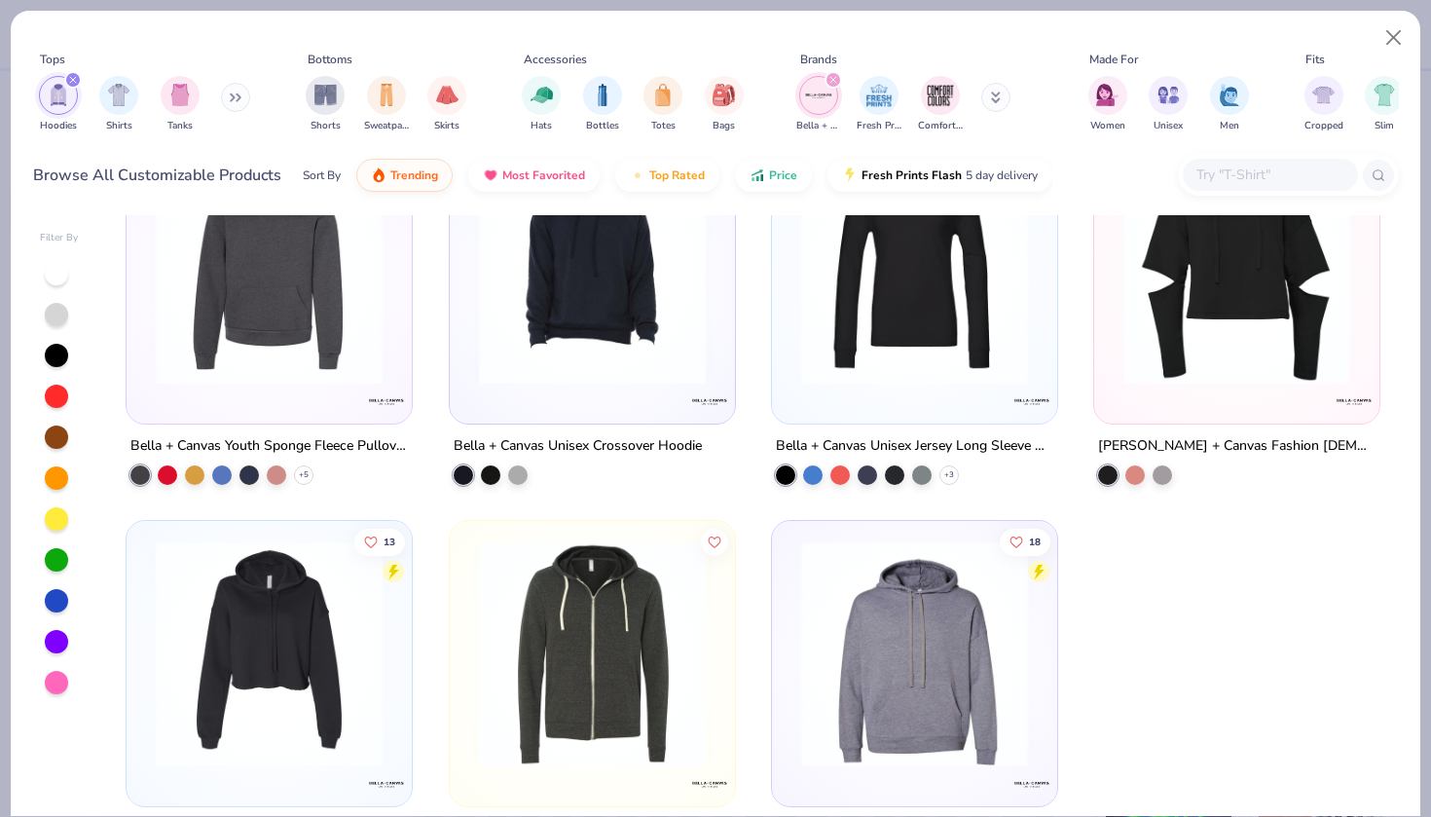
scroll to position [247, 0]
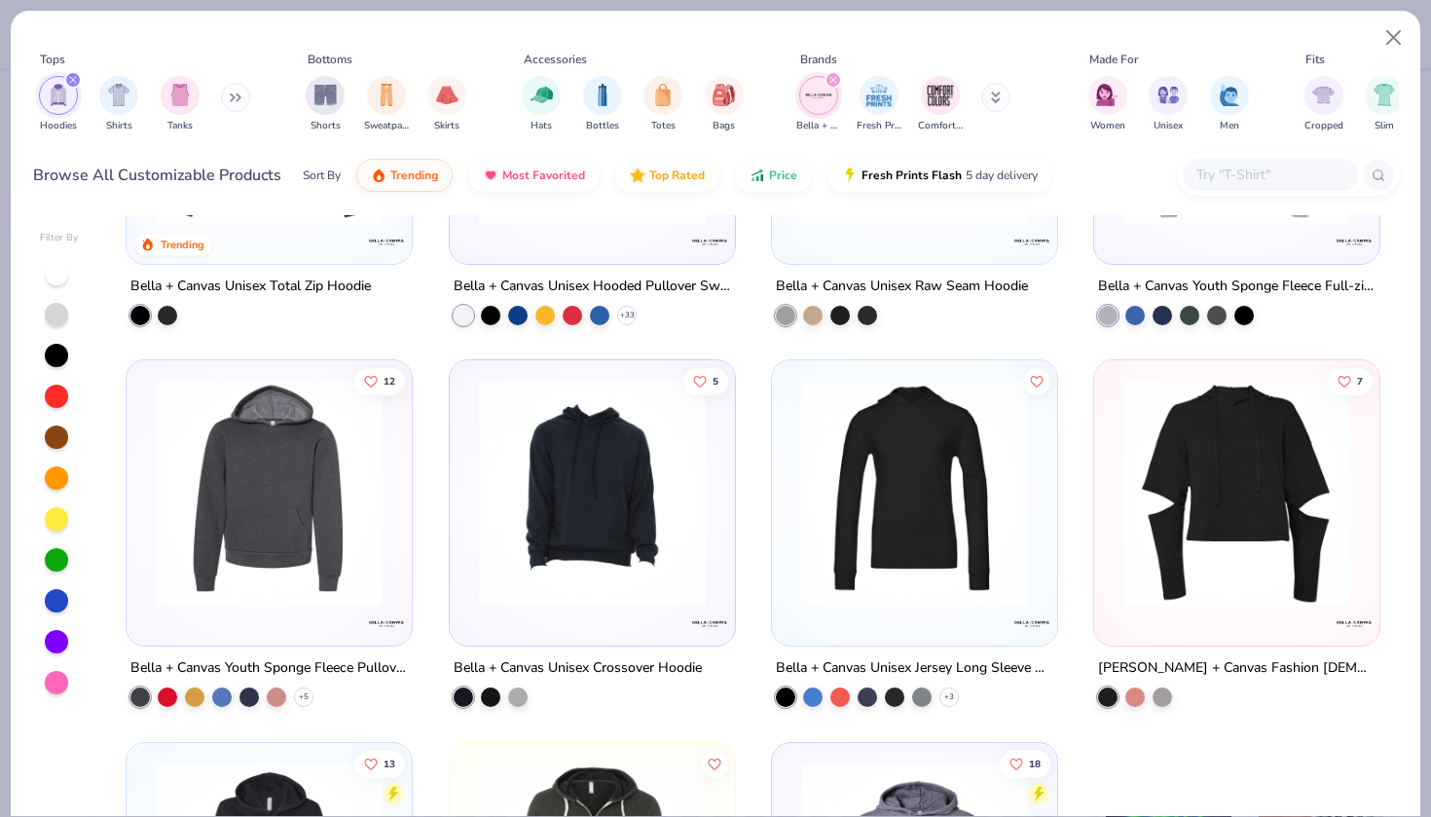
click at [266, 531] on img at bounding box center [269, 493] width 246 height 227
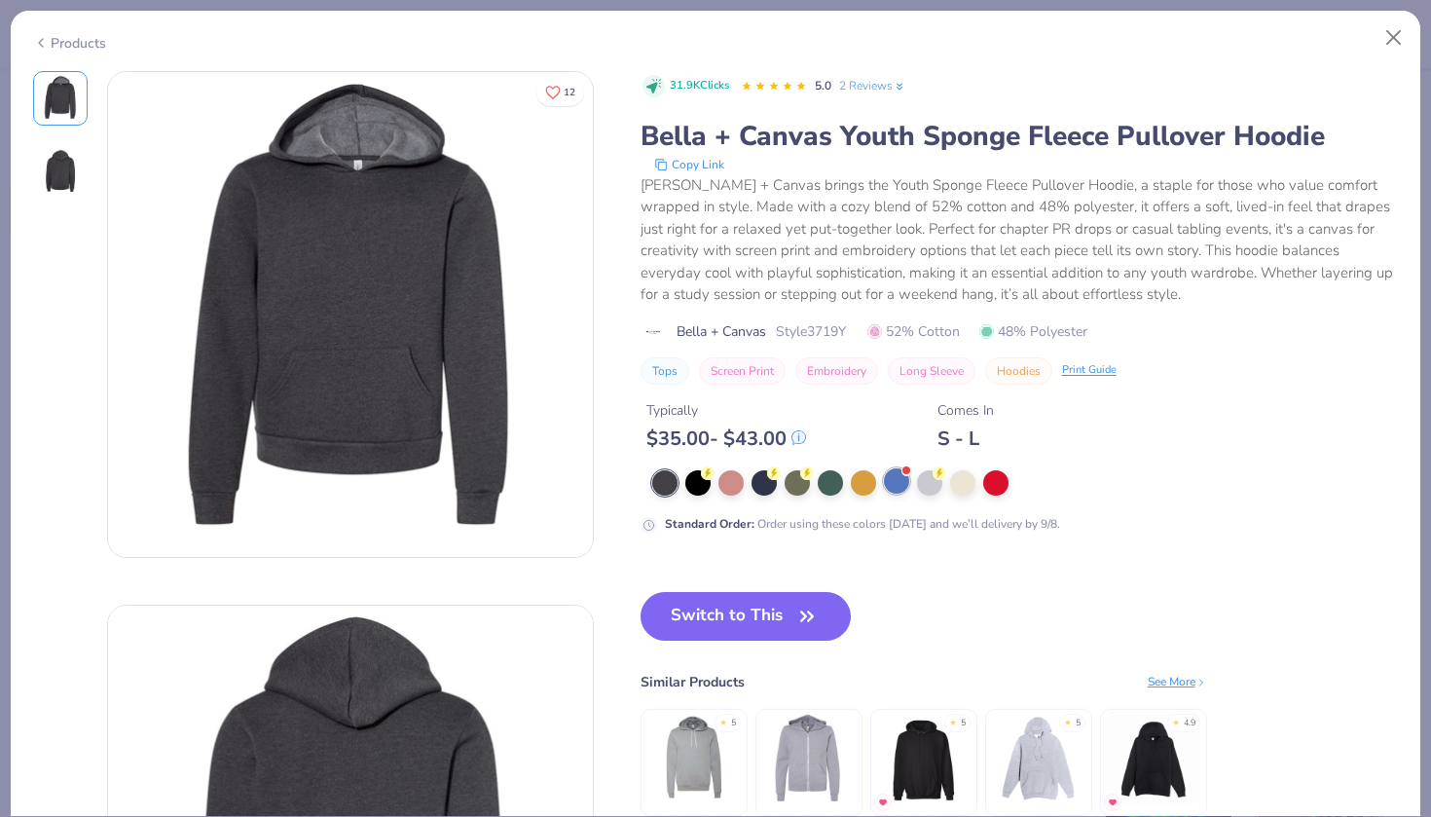
click at [906, 486] on div at bounding box center [896, 480] width 25 height 25
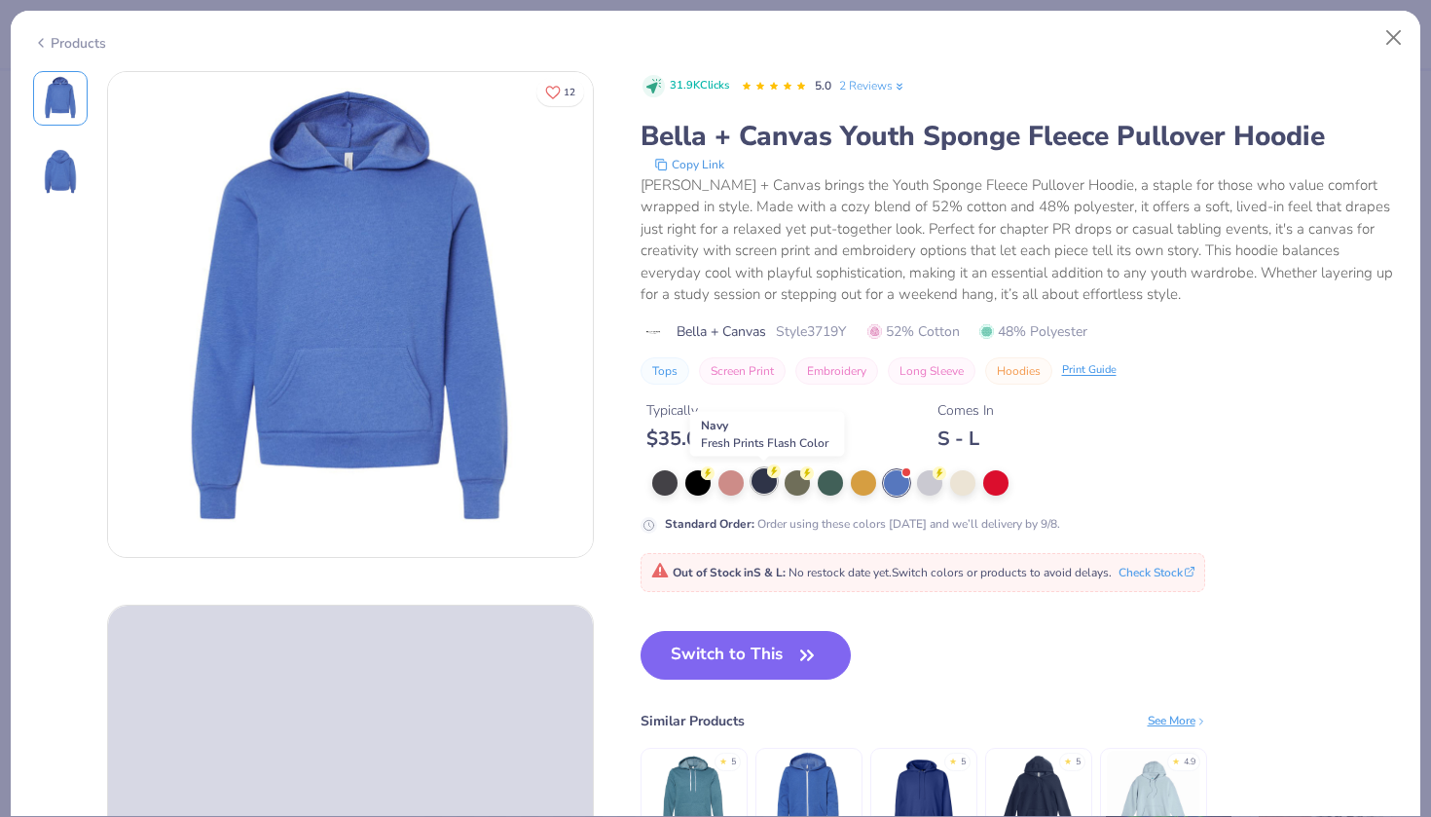
click at [769, 478] on div at bounding box center [763, 480] width 25 height 25
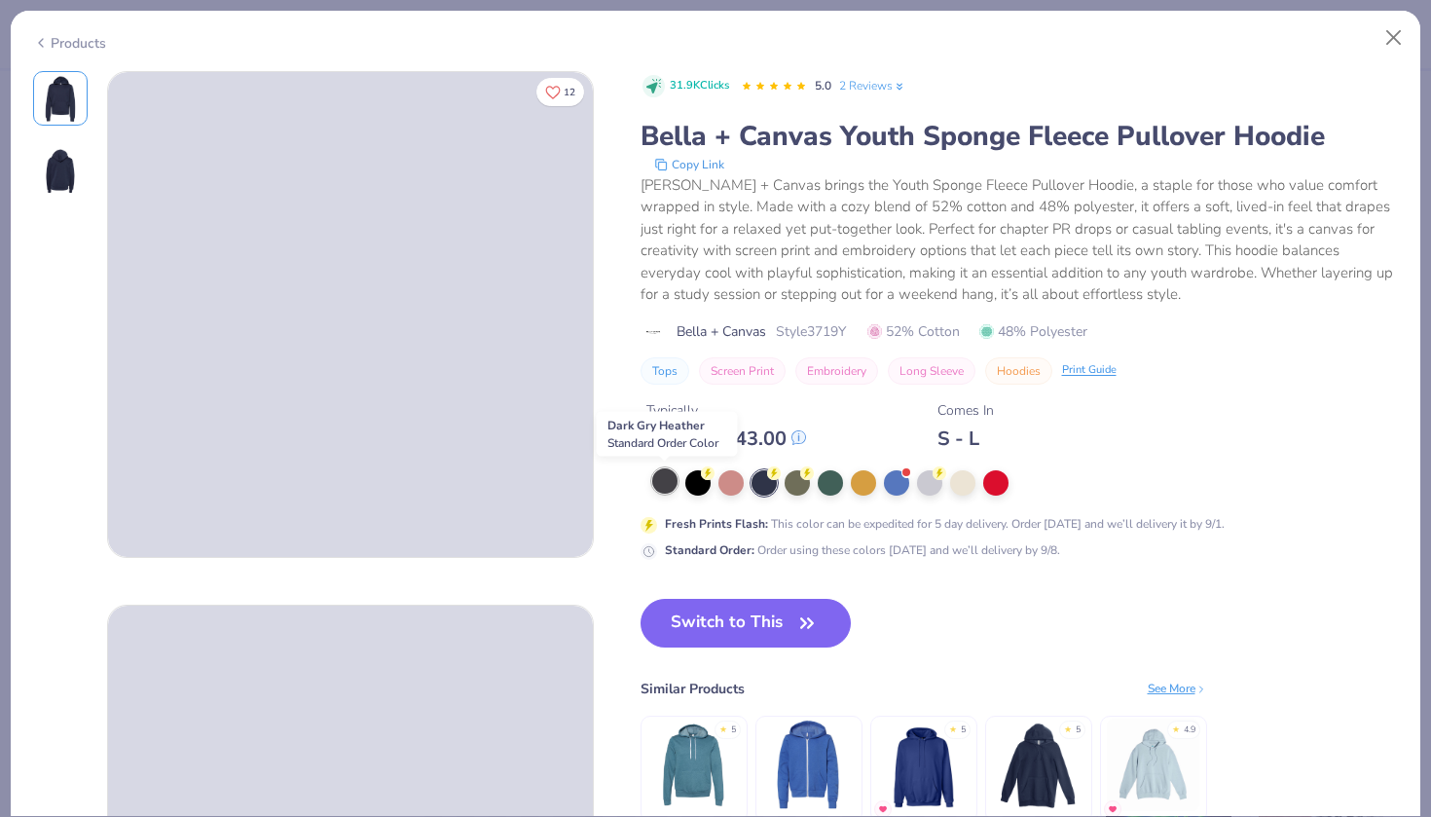
click at [662, 481] on div at bounding box center [664, 480] width 25 height 25
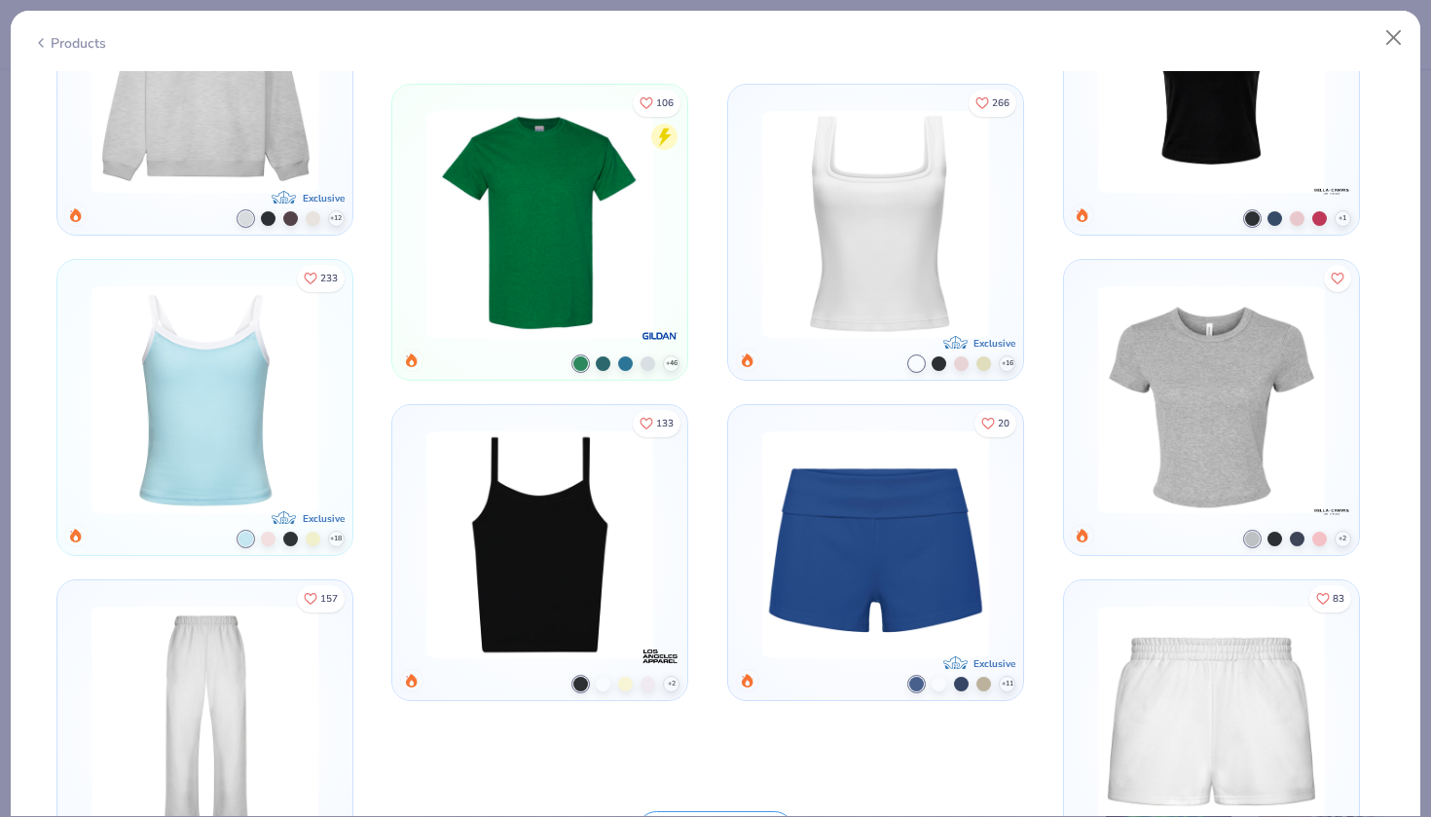
scroll to position [1900, 0]
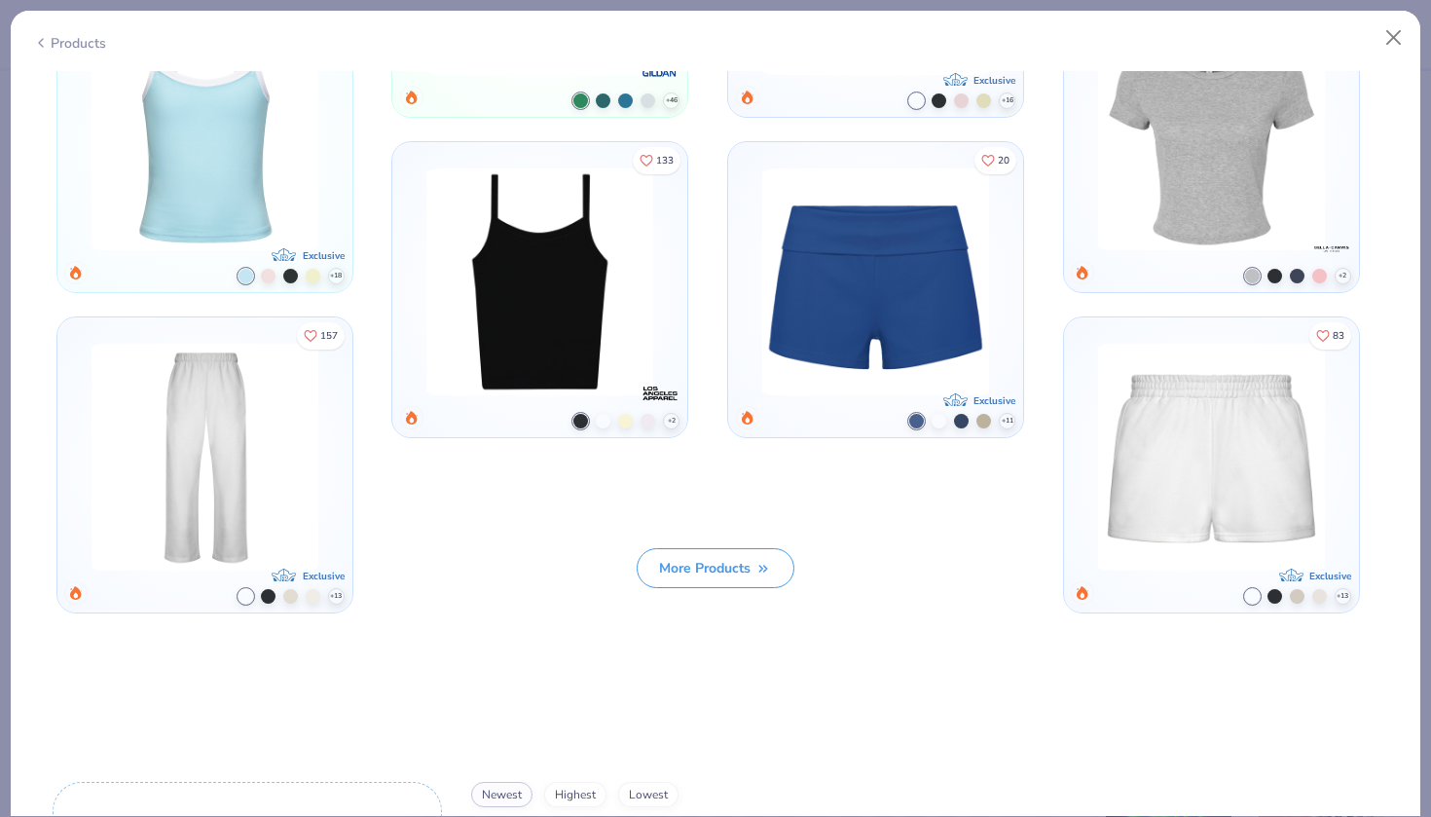
click at [744, 565] on button "More Products" at bounding box center [716, 568] width 158 height 40
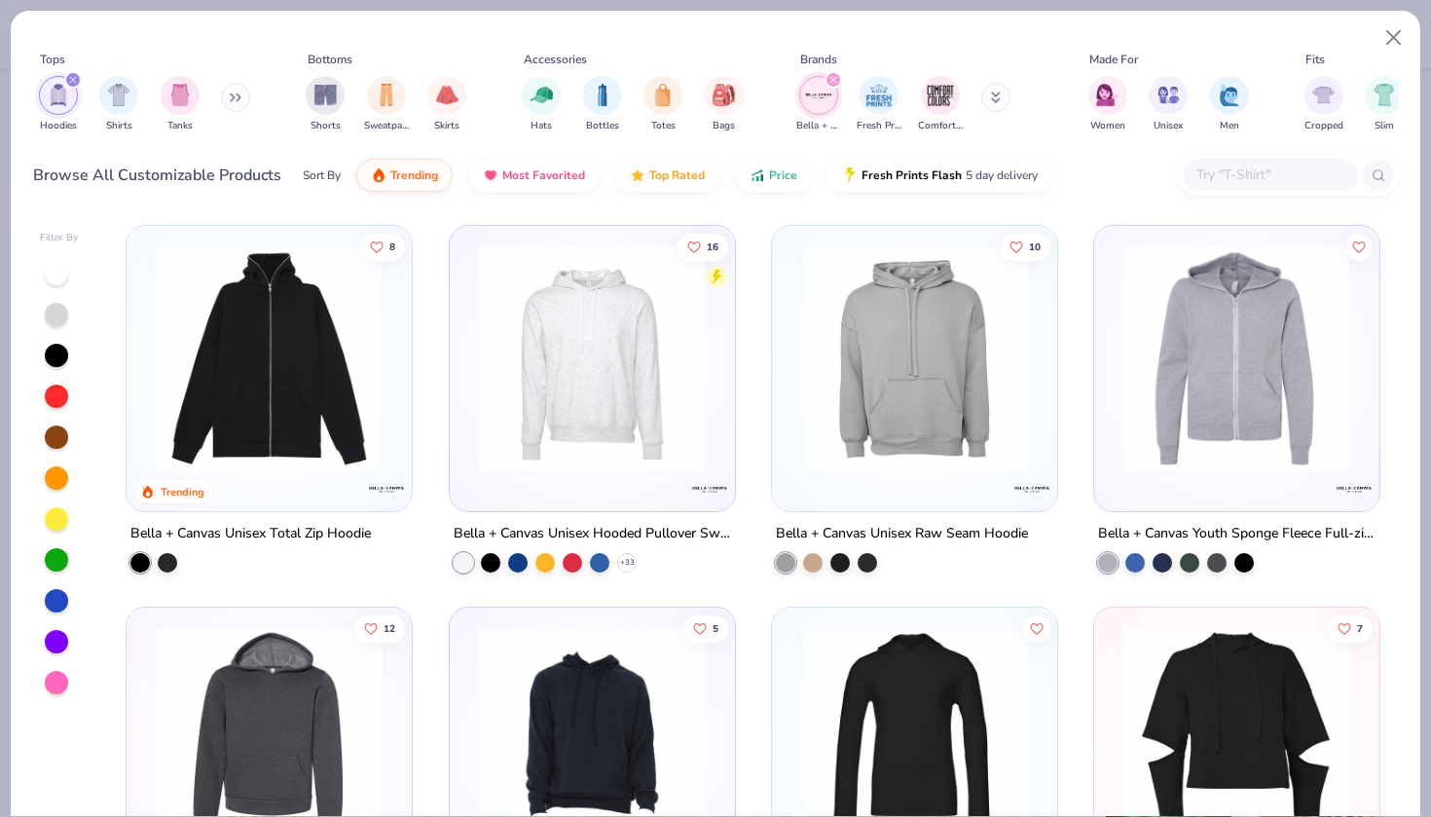
click at [635, 380] on img at bounding box center [592, 358] width 246 height 227
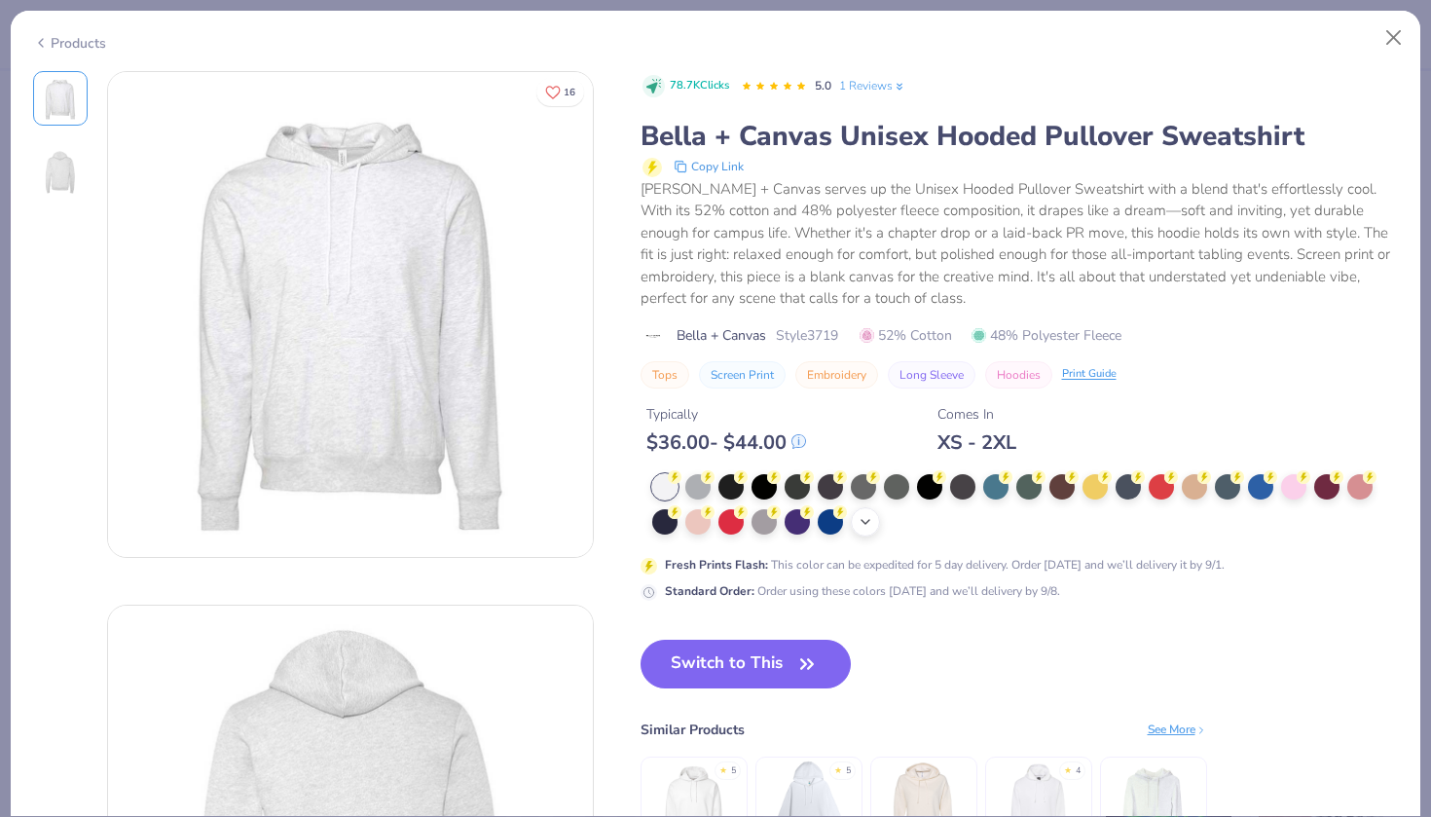
click at [868, 515] on icon at bounding box center [866, 522] width 16 height 16
click at [1399, 34] on button "Close" at bounding box center [1393, 37] width 37 height 37
